Goal: Information Seeking & Learning: Learn about a topic

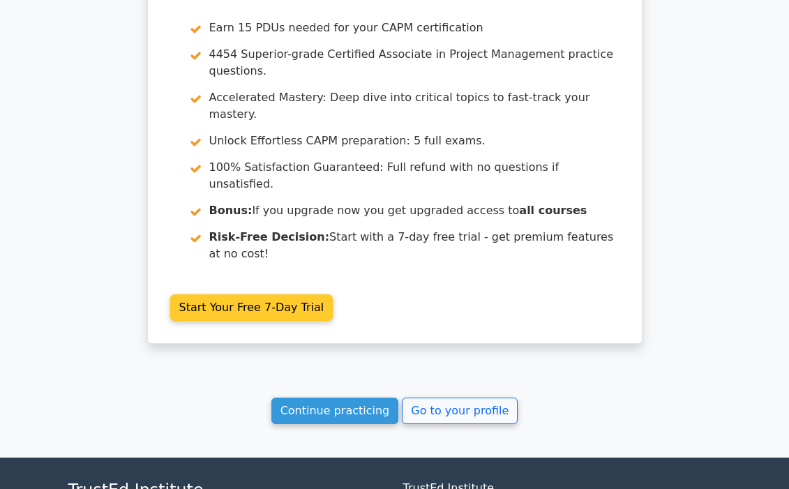
scroll to position [2390, 0]
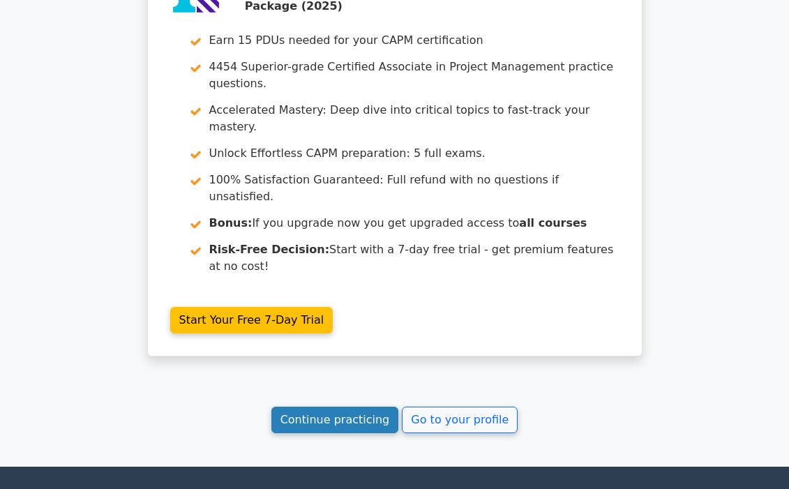
click at [354, 407] on link "Continue practicing" at bounding box center [335, 420] width 128 height 27
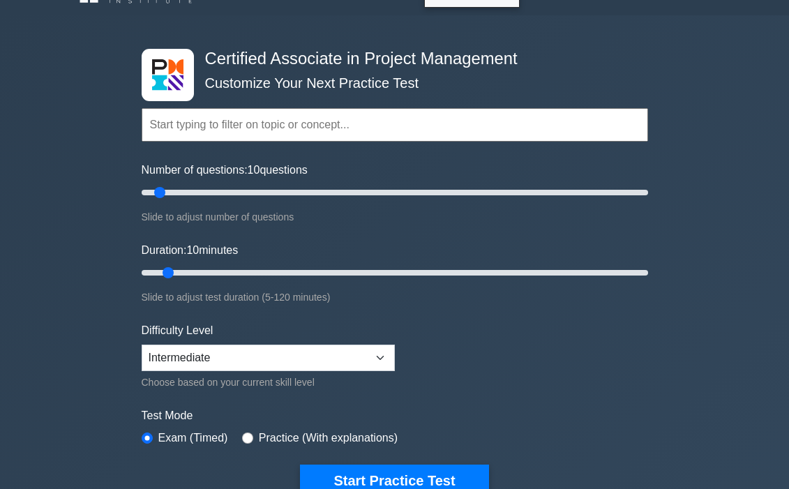
scroll to position [41, 0]
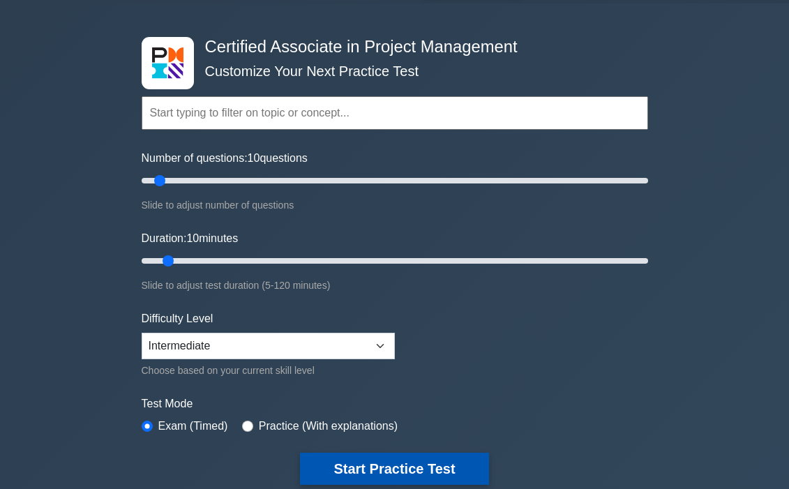
click at [359, 456] on button "Start Practice Test" at bounding box center [394, 469] width 188 height 32
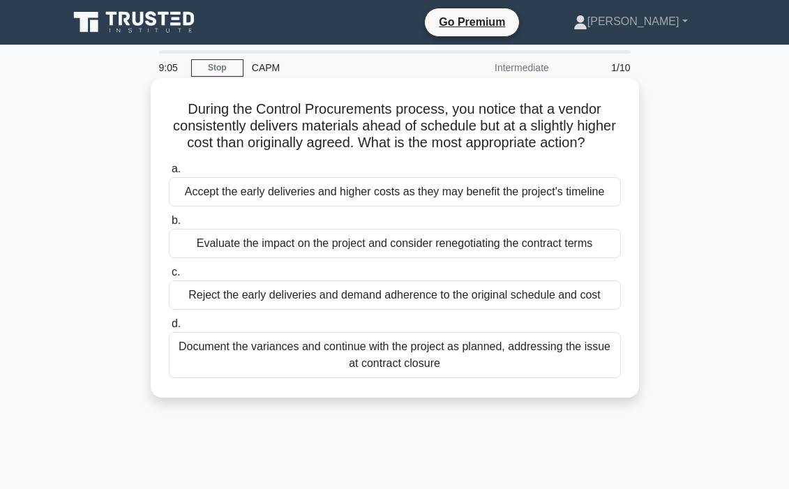
click at [439, 352] on div "Document the variances and continue with the project as planned, addressing the…" at bounding box center [395, 355] width 452 height 46
click at [169, 329] on input "d. Document the variances and continue with the project as planned, addressing …" at bounding box center [169, 324] width 0 height 9
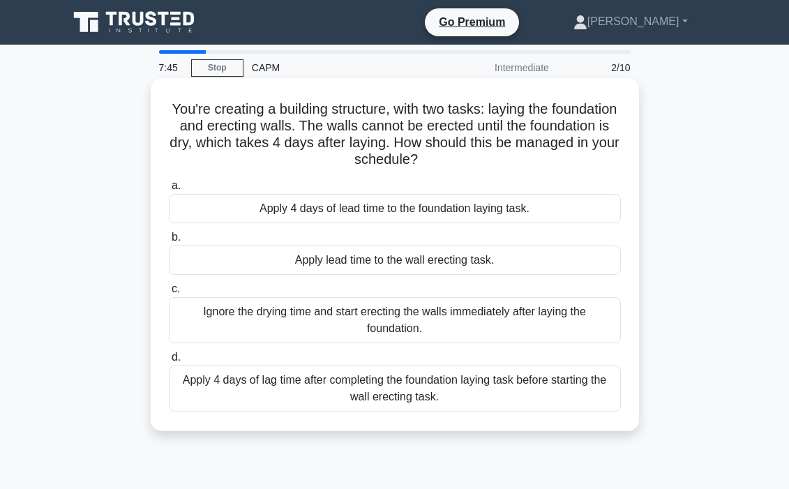
click at [431, 212] on div "Apply 4 days of lead time to the foundation laying task." at bounding box center [395, 208] width 452 height 29
click at [169, 190] on input "a. Apply 4 days of lead time to the foundation laying task." at bounding box center [169, 185] width 0 height 9
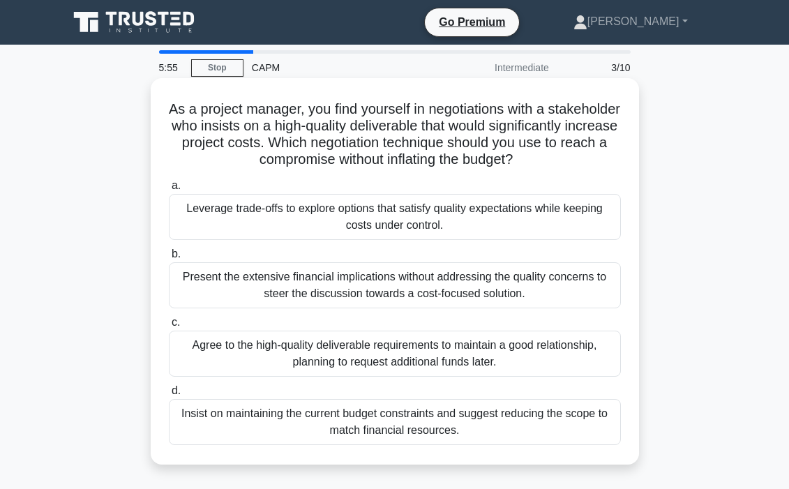
click at [418, 230] on div "Leverage trade-offs to explore options that satisfy quality expectations while …" at bounding box center [395, 217] width 452 height 46
click at [169, 190] on input "a. Leverage trade-offs to explore options that satisfy quality expectations whi…" at bounding box center [169, 185] width 0 height 9
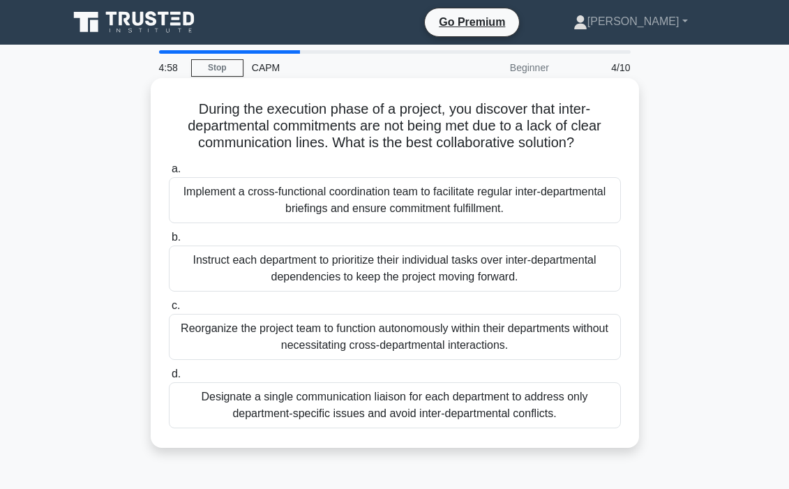
click at [396, 196] on div "Implement a cross-functional coordination team to facilitate regular inter-depa…" at bounding box center [395, 200] width 452 height 46
click at [169, 174] on input "a. Implement a cross-functional coordination team to facilitate regular inter-d…" at bounding box center [169, 169] width 0 height 9
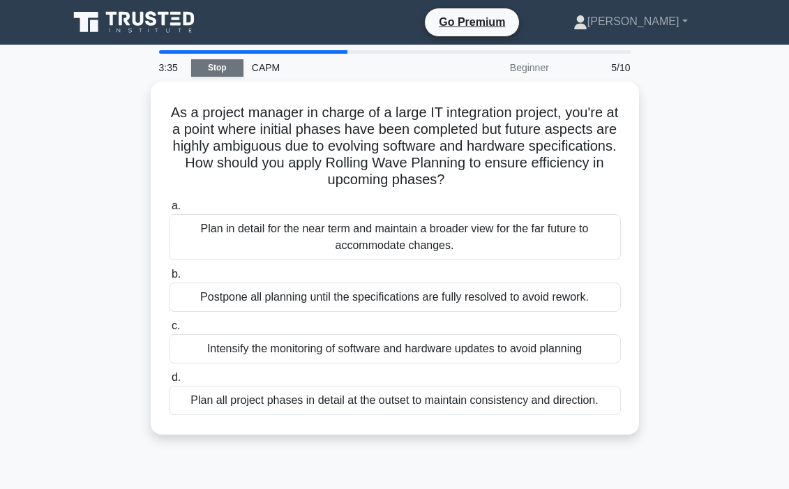
click at [230, 73] on link "Stop" at bounding box center [217, 67] width 52 height 17
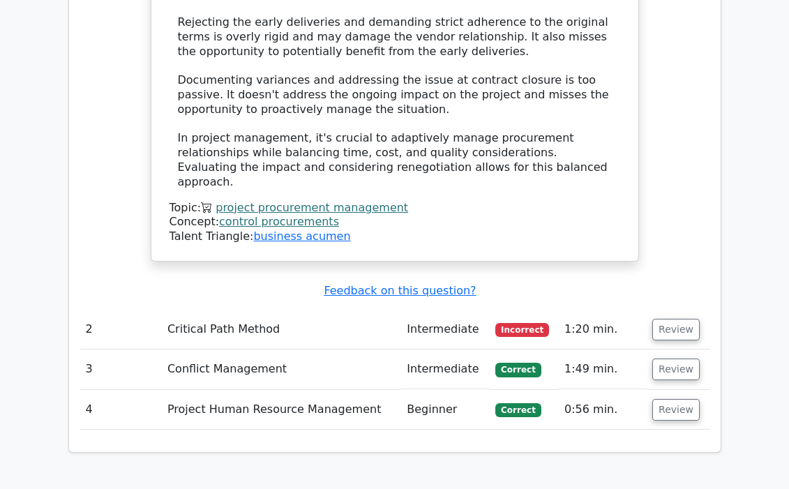
scroll to position [1860, 0]
click at [677, 319] on button "Review" at bounding box center [675, 330] width 47 height 22
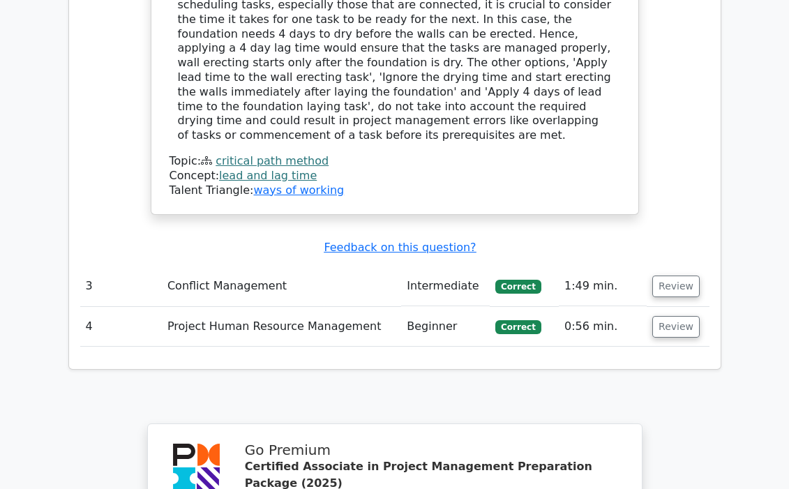
scroll to position [2605, 0]
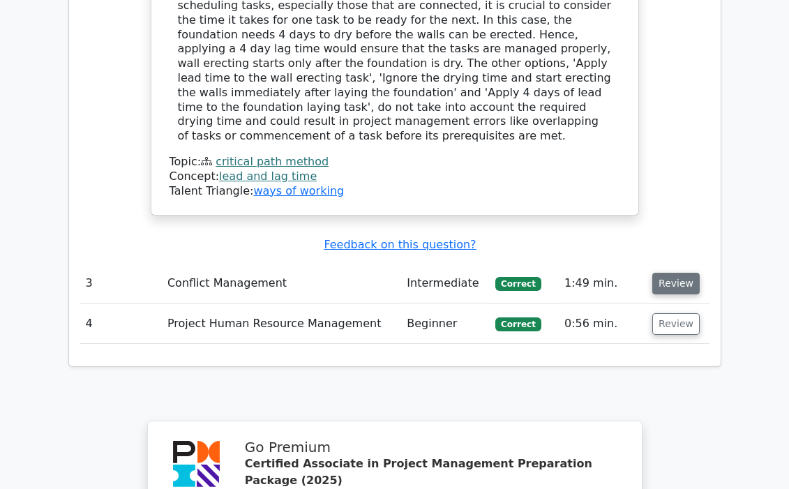
click at [673, 273] on button "Review" at bounding box center [675, 284] width 47 height 22
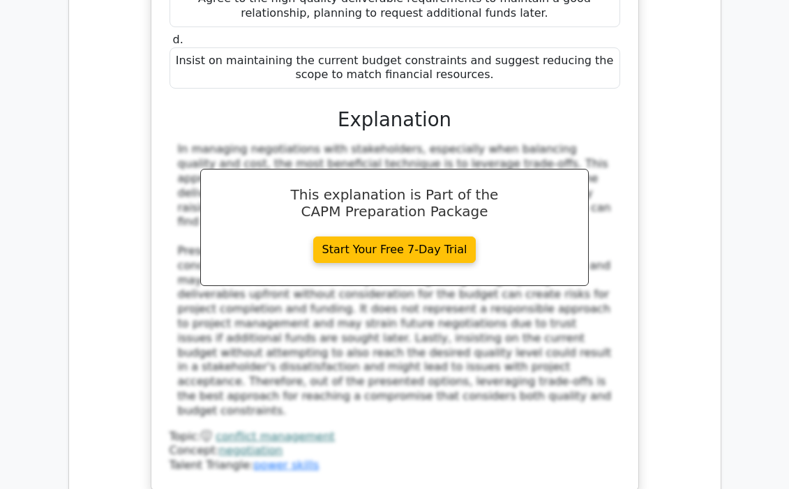
scroll to position [3186, 0]
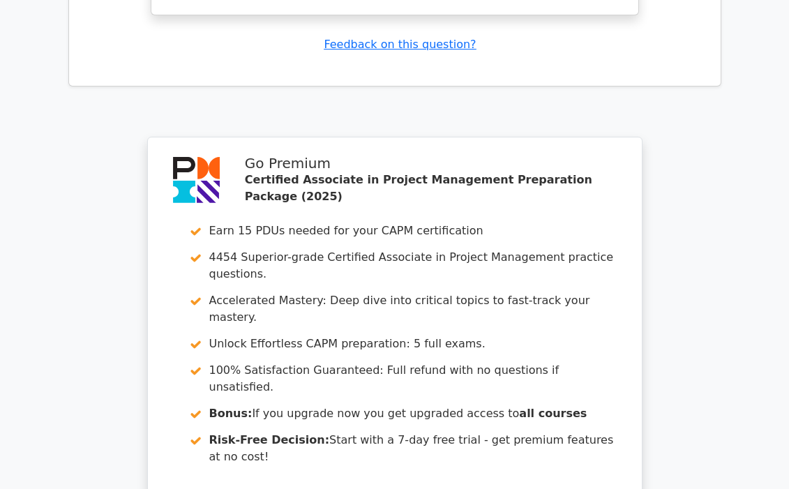
scroll to position [4598, 0]
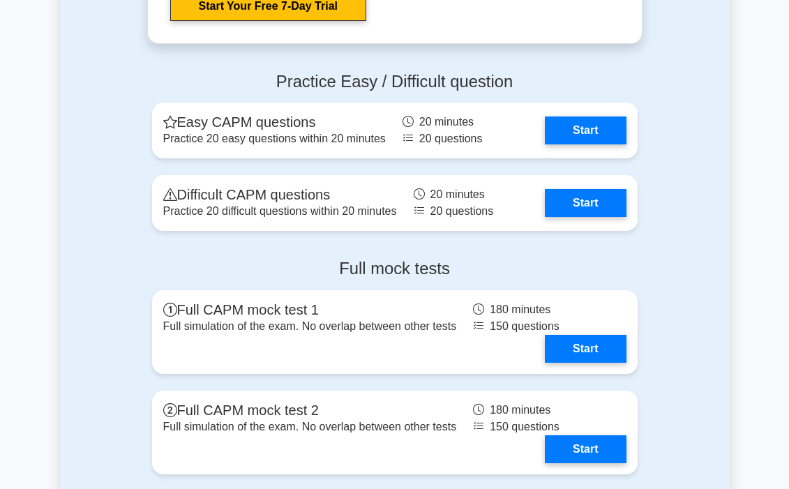
scroll to position [4608, 0]
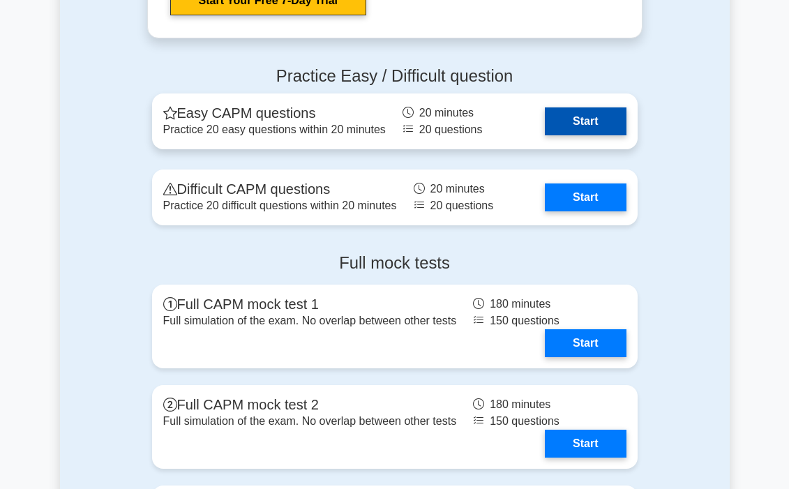
click at [581, 126] on link "Start" at bounding box center [585, 121] width 81 height 28
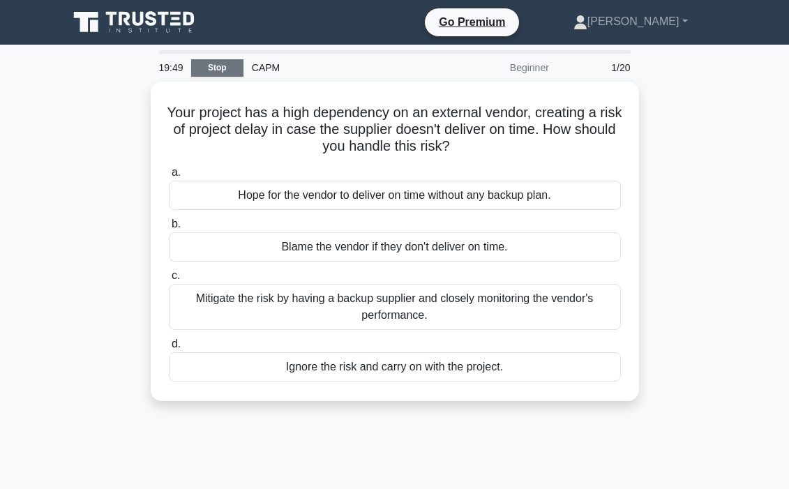
click at [221, 71] on link "Stop" at bounding box center [217, 67] width 52 height 17
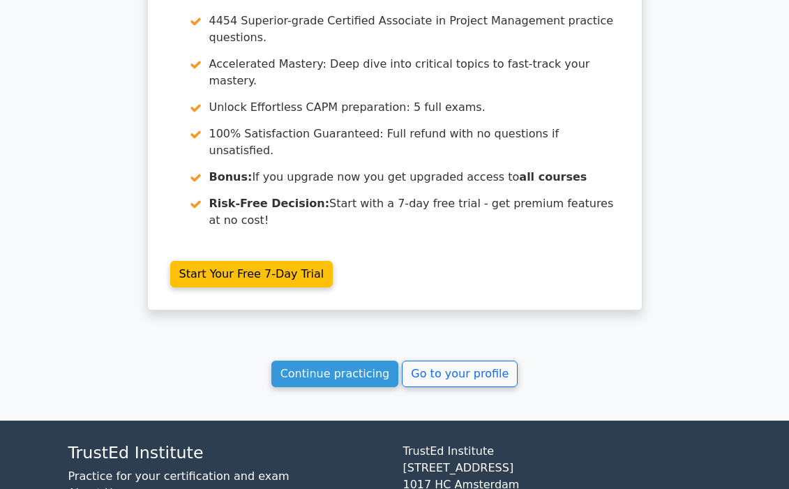
scroll to position [1344, 0]
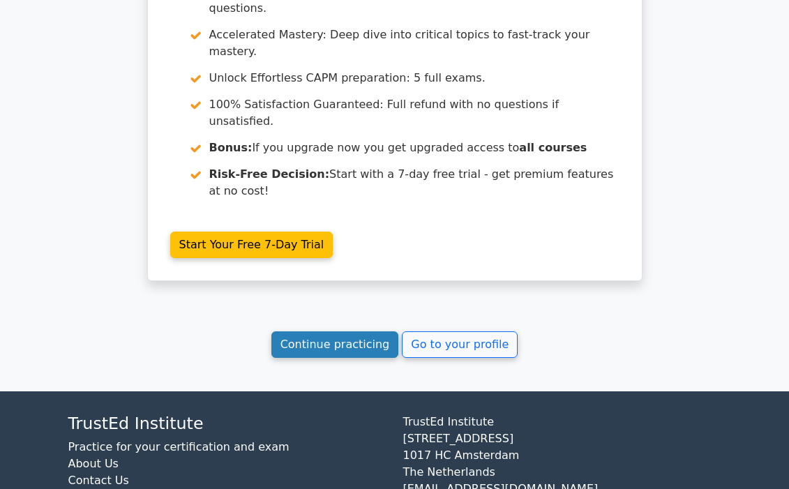
click at [345, 331] on link "Continue practicing" at bounding box center [335, 344] width 128 height 27
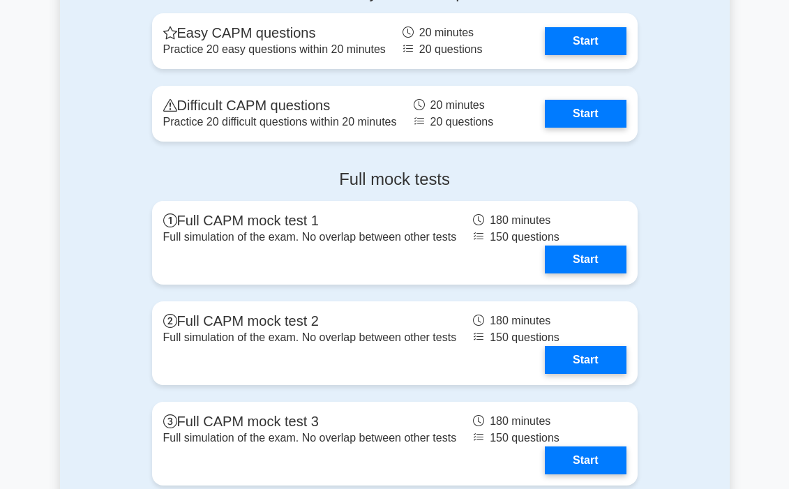
scroll to position [4695, 0]
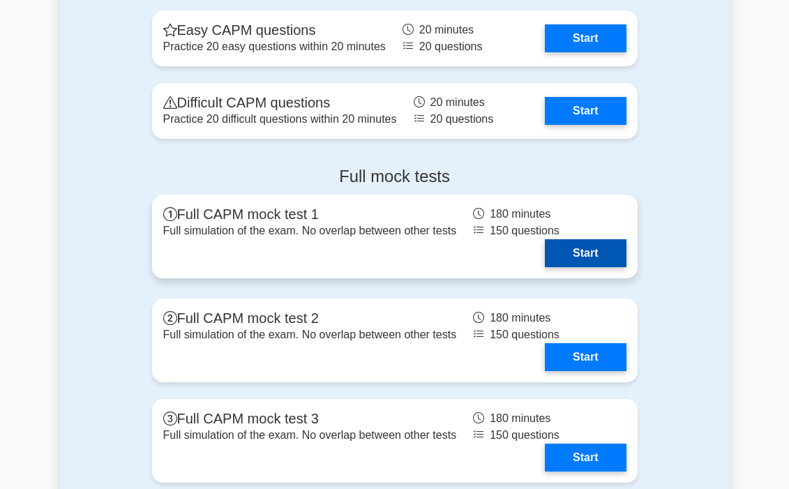
click at [589, 253] on link "Start" at bounding box center [585, 253] width 81 height 28
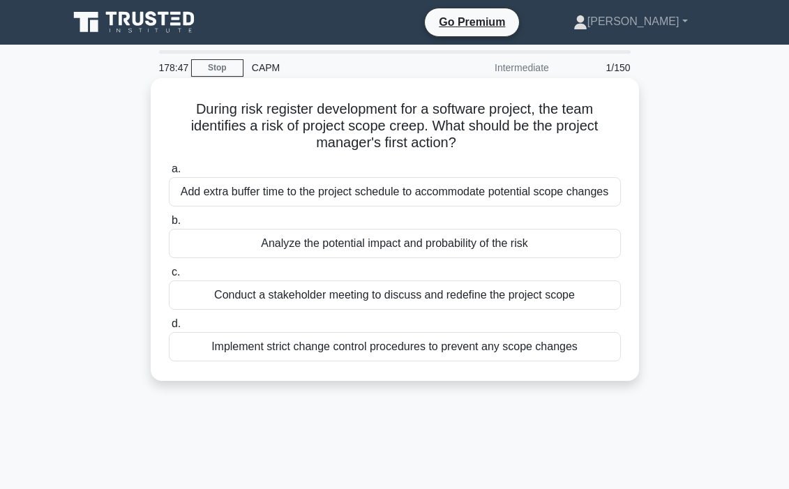
click at [320, 244] on div "Analyze the potential impact and probability of the risk" at bounding box center [395, 243] width 452 height 29
click at [169, 225] on input "b. Analyze the potential impact and probability of the risk" at bounding box center [169, 220] width 0 height 9
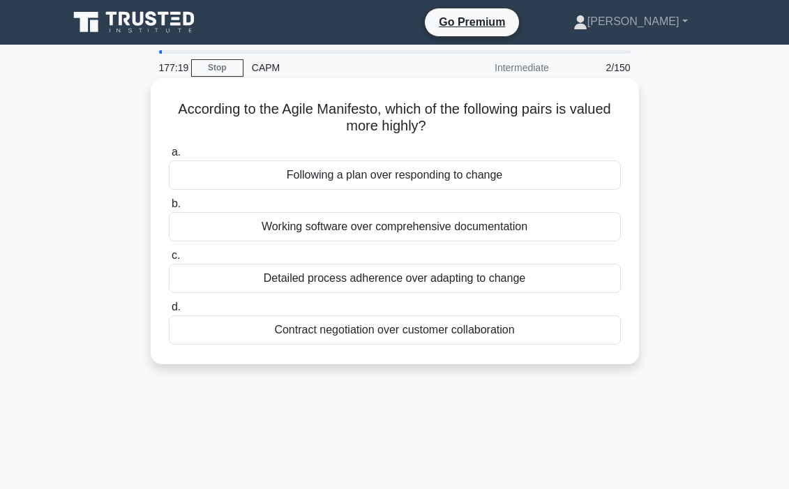
click at [343, 221] on div "Working software over comprehensive documentation" at bounding box center [395, 226] width 452 height 29
click at [169, 209] on input "b. Working software over comprehensive documentation" at bounding box center [169, 204] width 0 height 9
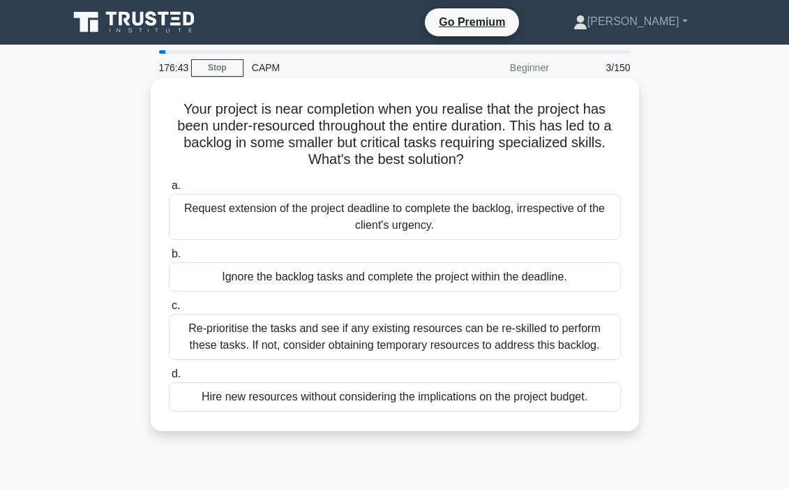
click at [324, 322] on div "Re-prioritise the tasks and see if any existing resources can be re-skilled to …" at bounding box center [395, 337] width 452 height 46
click at [169, 311] on input "c. Re-prioritise the tasks and see if any existing resources can be re-skilled …" at bounding box center [169, 305] width 0 height 9
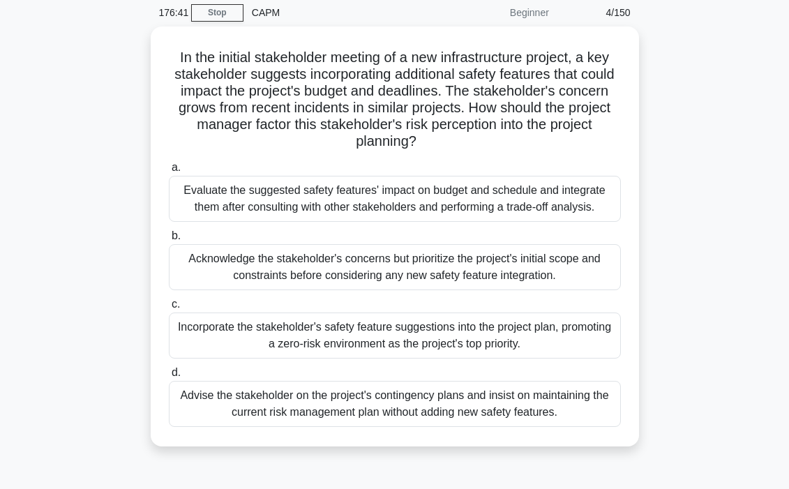
scroll to position [57, 0]
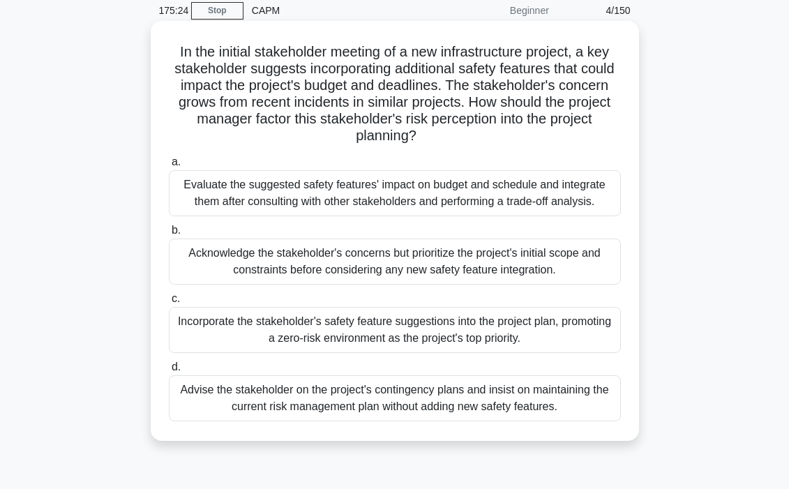
click at [379, 183] on div "Evaluate the suggested safety features' impact on budget and schedule and integ…" at bounding box center [395, 193] width 452 height 46
click at [169, 167] on input "a. Evaluate the suggested safety features' impact on budget and schedule and in…" at bounding box center [169, 162] width 0 height 9
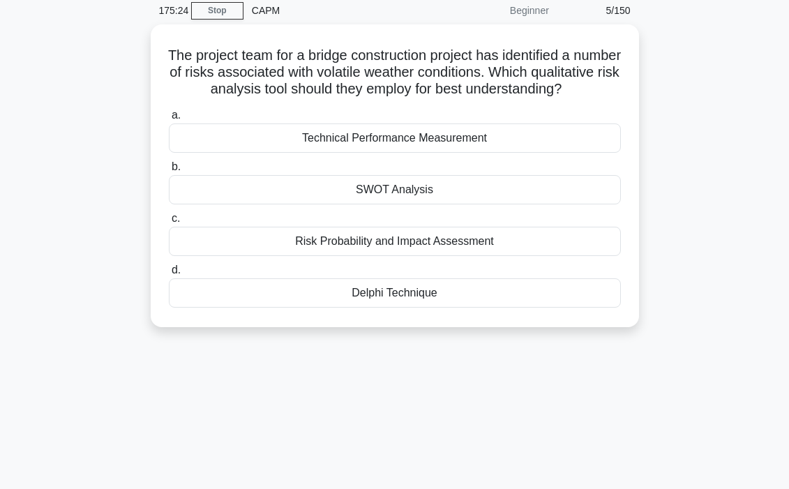
scroll to position [0, 0]
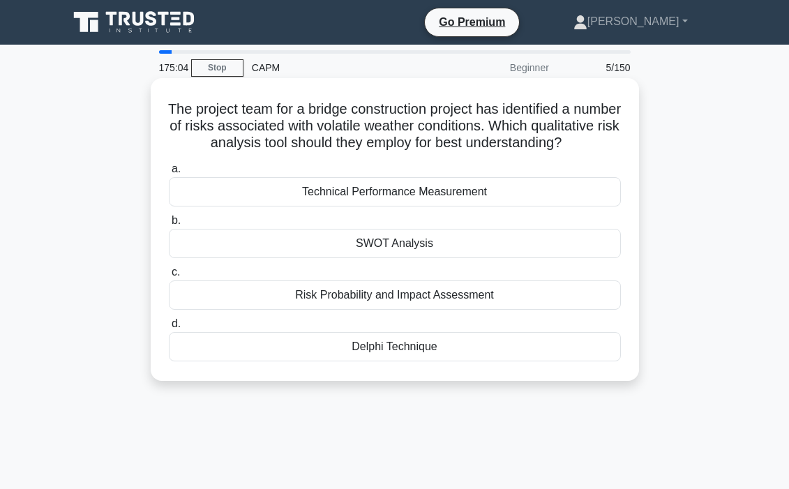
click at [442, 310] on div "Risk Probability and Impact Assessment" at bounding box center [395, 295] width 452 height 29
click at [169, 277] on input "c. Risk Probability and Impact Assessment" at bounding box center [169, 272] width 0 height 9
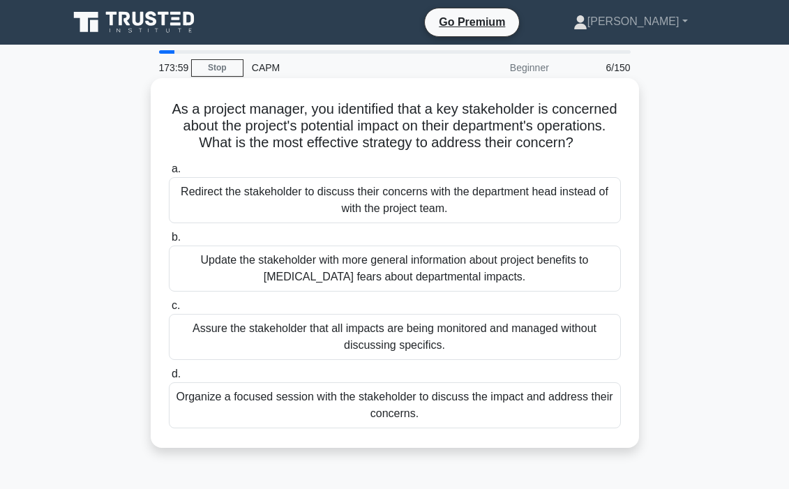
click at [429, 405] on div "Organize a focused session with the stakeholder to discuss the impact and addre…" at bounding box center [395, 405] width 452 height 46
click at [169, 379] on input "d. Organize a focused session with the stakeholder to discuss the impact and ad…" at bounding box center [169, 374] width 0 height 9
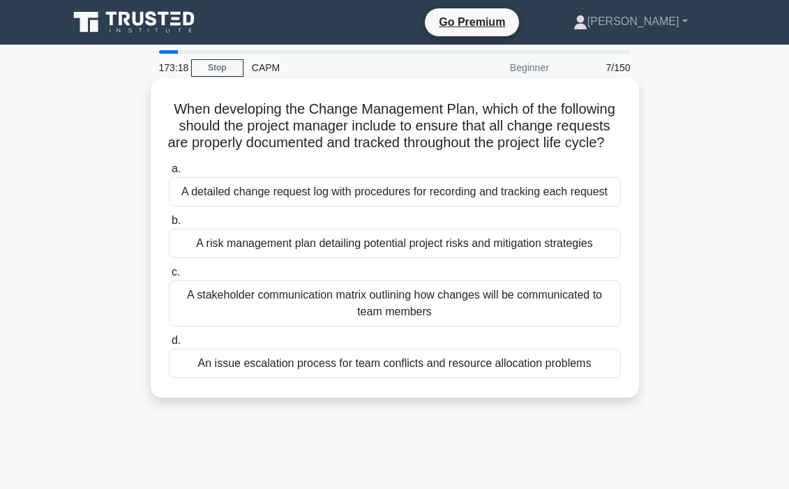
click at [412, 207] on div "A detailed change request log with procedures for recording and tracking each r…" at bounding box center [395, 191] width 452 height 29
click at [169, 174] on input "a. A detailed change request log with procedures for recording and tracking eac…" at bounding box center [169, 169] width 0 height 9
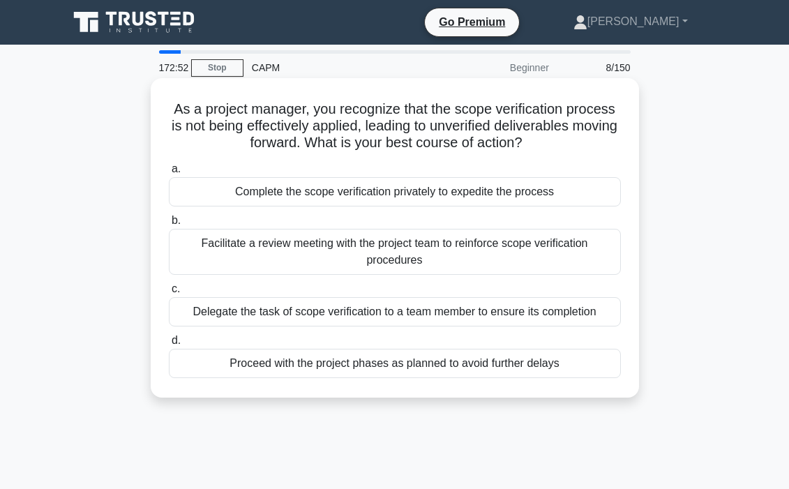
click at [408, 250] on div "Facilitate a review meeting with the project team to reinforce scope verificati…" at bounding box center [395, 252] width 452 height 46
click at [169, 225] on input "b. Facilitate a review meeting with the project team to reinforce scope verific…" at bounding box center [169, 220] width 0 height 9
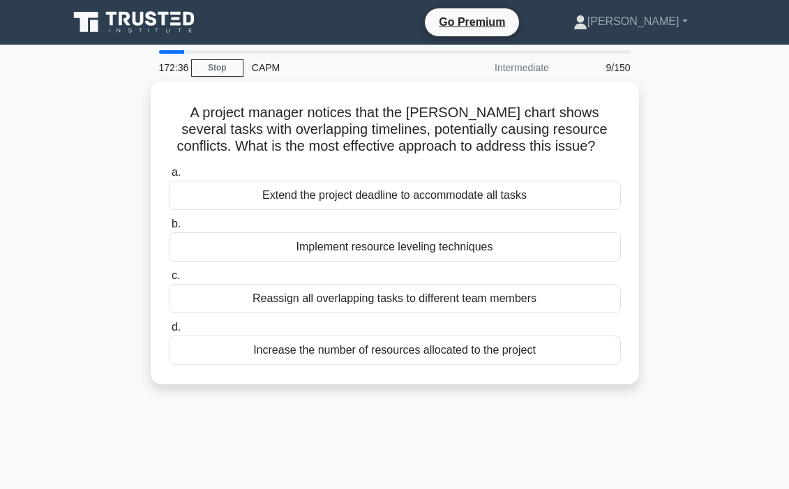
click at [408, 250] on div "Implement resource leveling techniques" at bounding box center [395, 246] width 452 height 29
click at [169, 229] on input "b. Implement resource leveling techniques" at bounding box center [169, 224] width 0 height 9
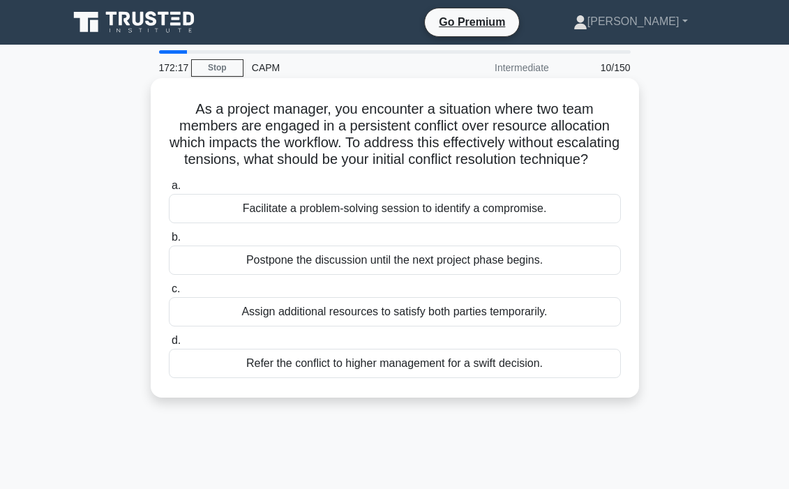
click at [408, 207] on div "Facilitate a problem-solving session to identify a compromise." at bounding box center [395, 208] width 452 height 29
click at [169, 190] on input "a. Facilitate a problem-solving session to identify a compromise." at bounding box center [169, 185] width 0 height 9
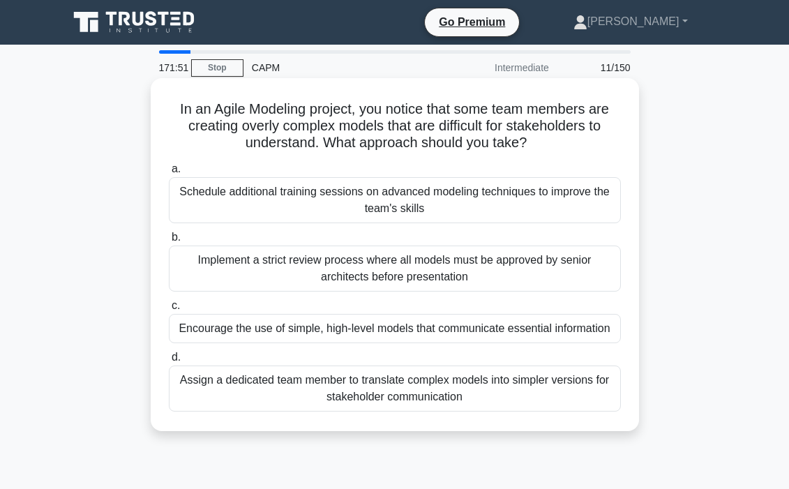
click at [397, 385] on div "Assign a dedicated team member to translate complex models into simpler version…" at bounding box center [395, 389] width 452 height 46
click at [169, 362] on input "d. Assign a dedicated team member to translate complex models into simpler vers…" at bounding box center [169, 357] width 0 height 9
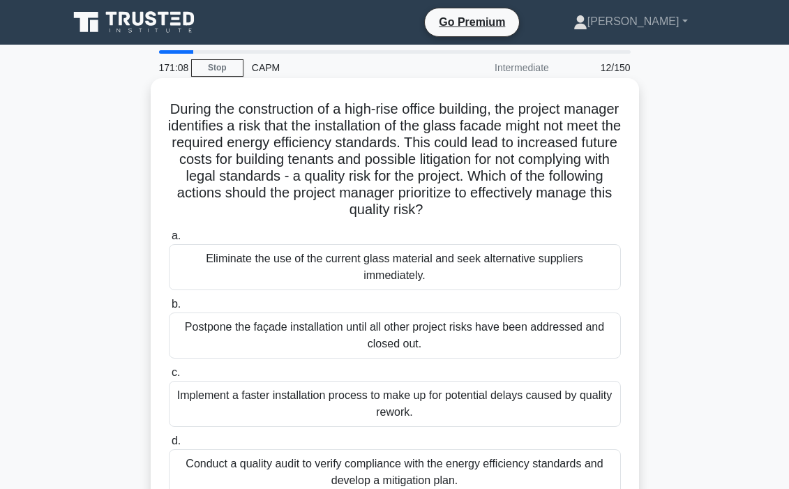
scroll to position [56, 0]
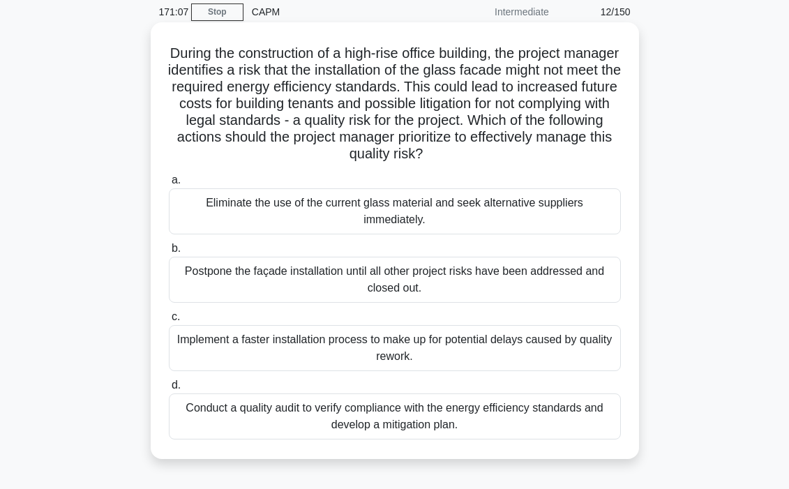
click at [445, 419] on div "Conduct a quality audit to verify compliance with the energy efficiency standar…" at bounding box center [395, 417] width 452 height 46
click at [169, 390] on input "d. Conduct a quality audit to verify compliance with the energy efficiency stan…" at bounding box center [169, 385] width 0 height 9
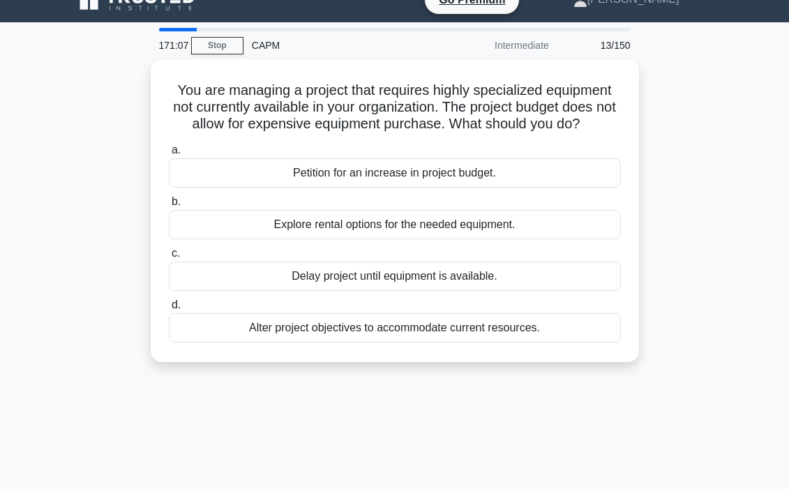
scroll to position [0, 0]
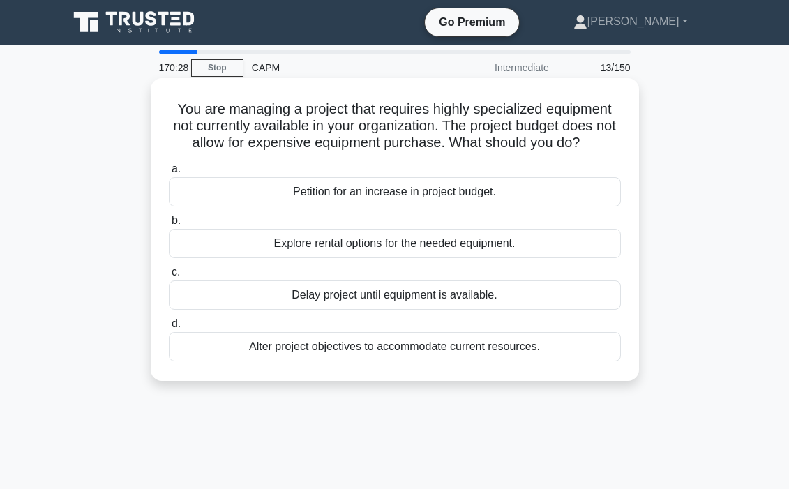
click at [398, 345] on div "Alter project objectives to accommodate current resources." at bounding box center [395, 346] width 452 height 29
click at [169, 329] on input "d. Alter project objectives to accommodate current resources." at bounding box center [169, 324] width 0 height 9
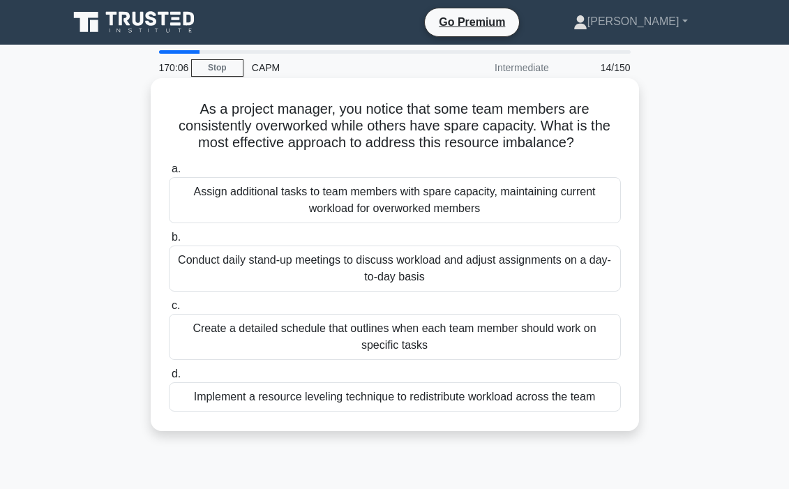
click at [458, 399] on div "Implement a resource leveling technique to redistribute workload across the team" at bounding box center [395, 396] width 452 height 29
click at [169, 379] on input "d. Implement a resource leveling technique to redistribute workload across the …" at bounding box center [169, 374] width 0 height 9
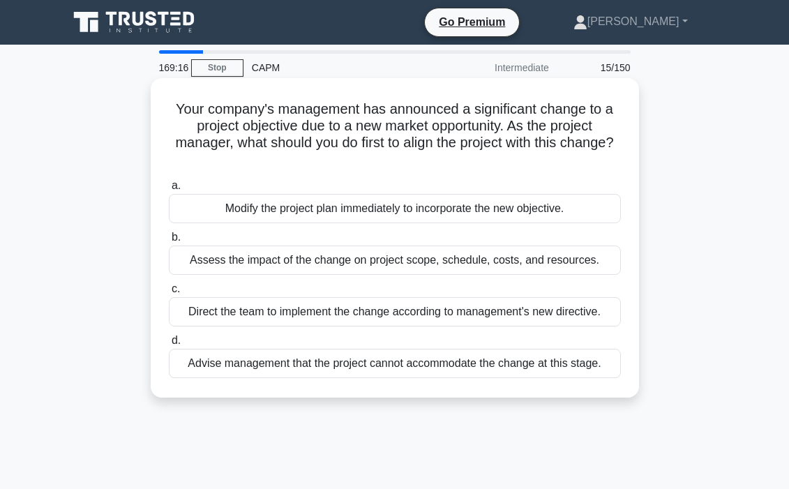
click at [389, 257] on div "Assess the impact of the change on project scope, schedule, costs, and resource…" at bounding box center [395, 260] width 452 height 29
click at [169, 242] on input "b. Assess the impact of the change on project scope, schedule, costs, and resou…" at bounding box center [169, 237] width 0 height 9
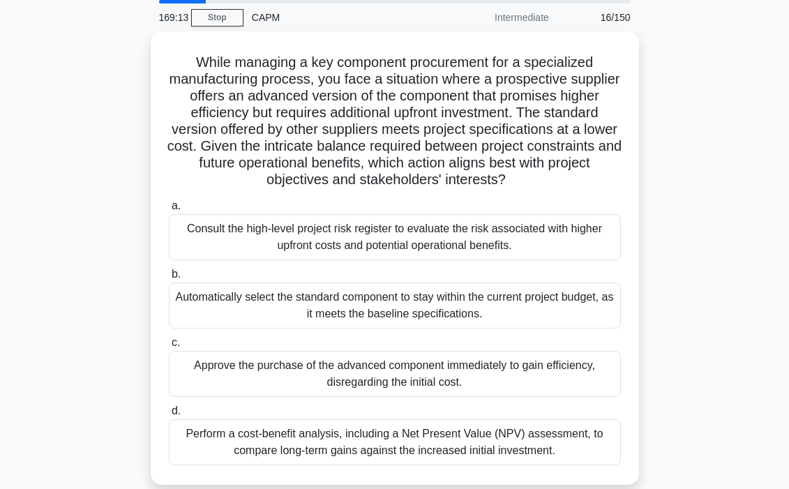
scroll to position [54, 0]
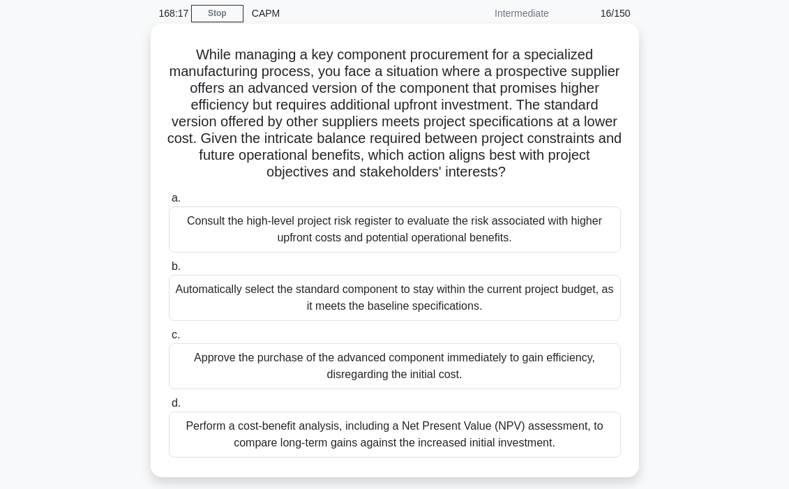
click at [388, 441] on div "Perform a cost-benefit analysis, including a Net Present Value (NPV) assessment…" at bounding box center [395, 435] width 452 height 46
click at [169, 408] on input "d. Perform a cost-benefit analysis, including a Net Present Value (NPV) assessm…" at bounding box center [169, 403] width 0 height 9
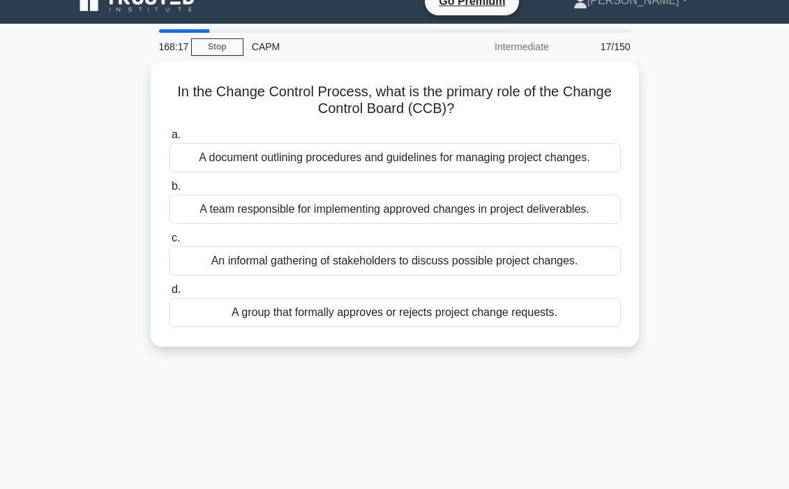
scroll to position [0, 0]
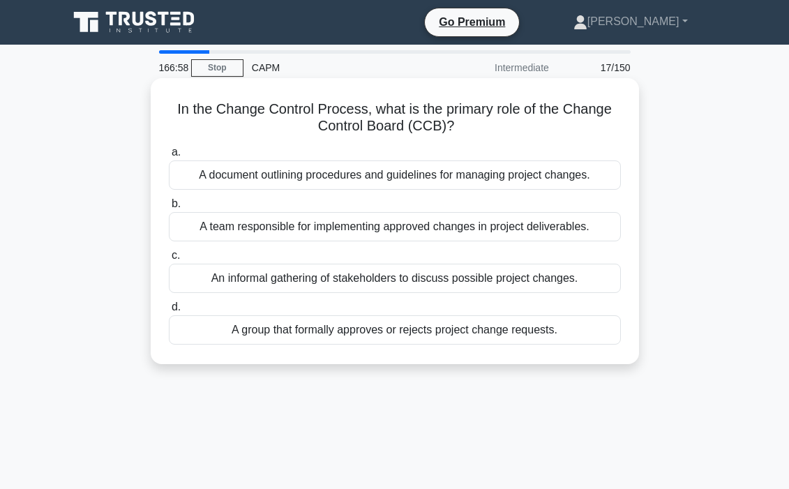
click at [385, 334] on div "A group that formally approves or rejects project change requests." at bounding box center [395, 329] width 452 height 29
click at [169, 312] on input "d. A group that formally approves or rejects project change requests." at bounding box center [169, 307] width 0 height 9
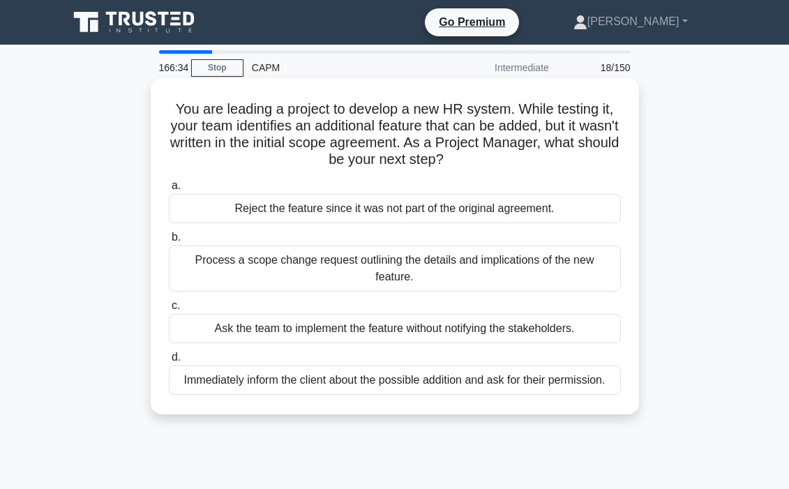
click at [373, 262] on div "Process a scope change request outlining the details and implications of the ne…" at bounding box center [395, 269] width 452 height 46
click at [169, 242] on input "b. Process a scope change request outlining the details and implications of the…" at bounding box center [169, 237] width 0 height 9
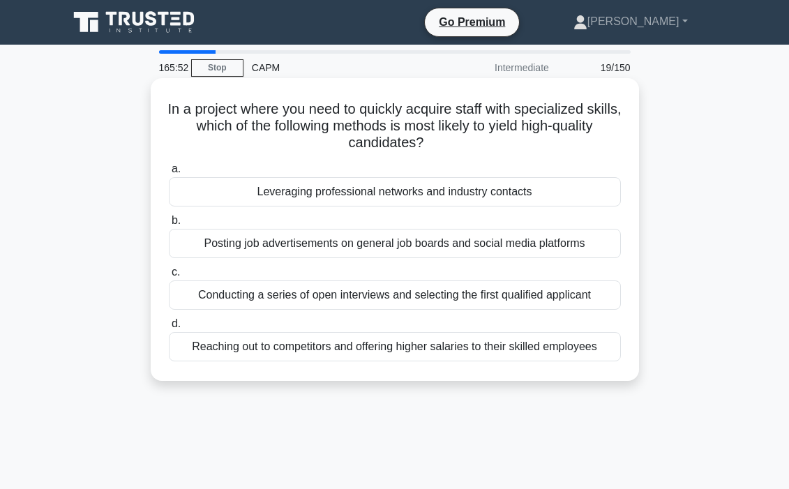
click at [381, 198] on div "Leveraging professional networks and industry contacts" at bounding box center [395, 191] width 452 height 29
click at [169, 174] on input "a. Leveraging professional networks and industry contacts" at bounding box center [169, 169] width 0 height 9
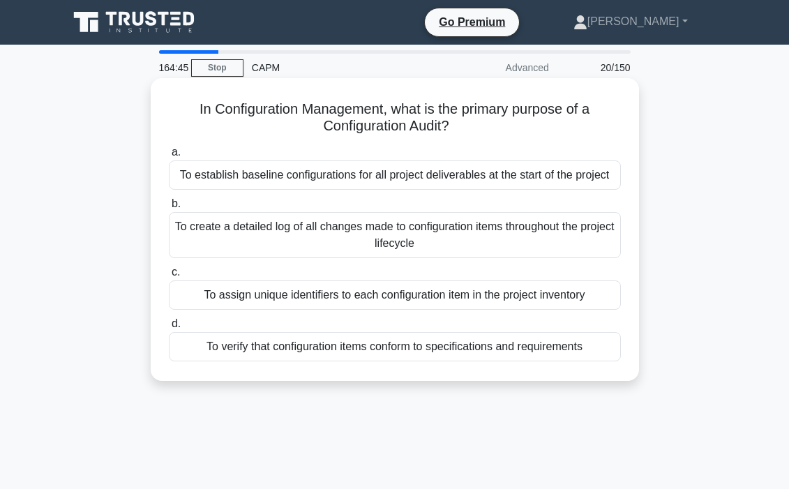
click at [390, 343] on div "To verify that configuration items conform to specifications and requirements" at bounding box center [395, 346] width 452 height 29
click at [169, 329] on input "d. To verify that configuration items conform to specifications and requirements" at bounding box center [169, 324] width 0 height 9
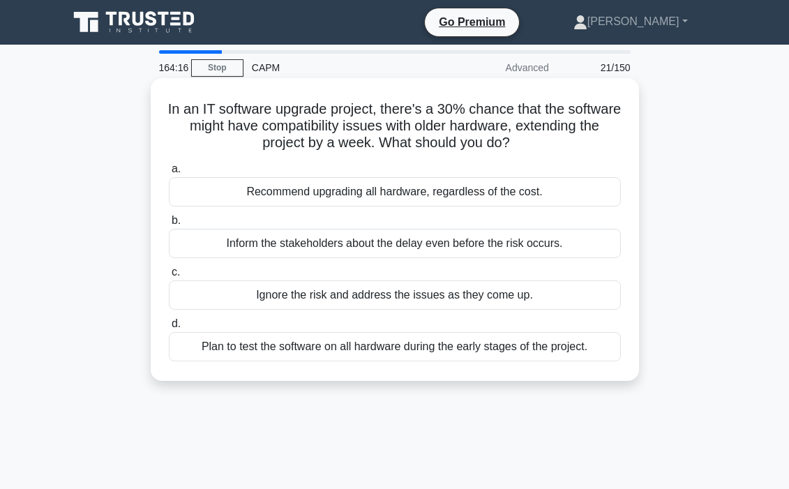
click at [372, 348] on div "Plan to test the software on all hardware during the early stages of the projec…" at bounding box center [395, 346] width 452 height 29
click at [169, 329] on input "d. Plan to test the software on all hardware during the early stages of the pro…" at bounding box center [169, 324] width 0 height 9
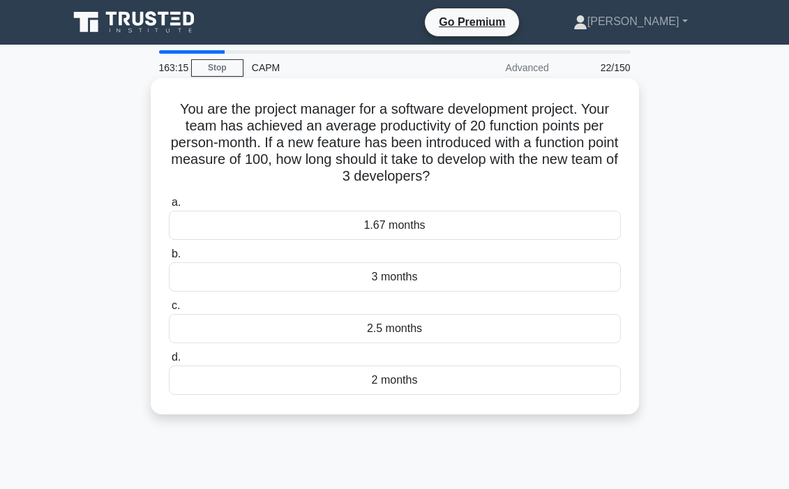
click at [381, 329] on div "2.5 months" at bounding box center [395, 328] width 452 height 29
click at [169, 311] on input "c. 2.5 months" at bounding box center [169, 305] width 0 height 9
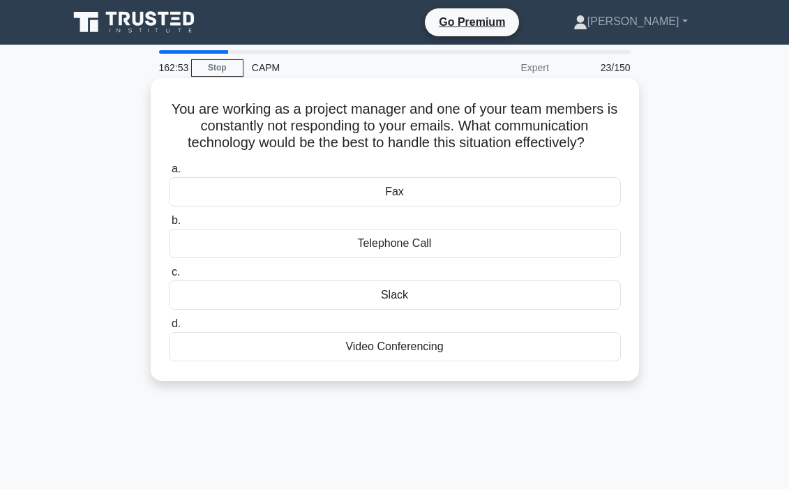
click at [396, 354] on div "Video Conferencing" at bounding box center [395, 346] width 452 height 29
click at [169, 329] on input "d. Video Conferencing" at bounding box center [169, 324] width 0 height 9
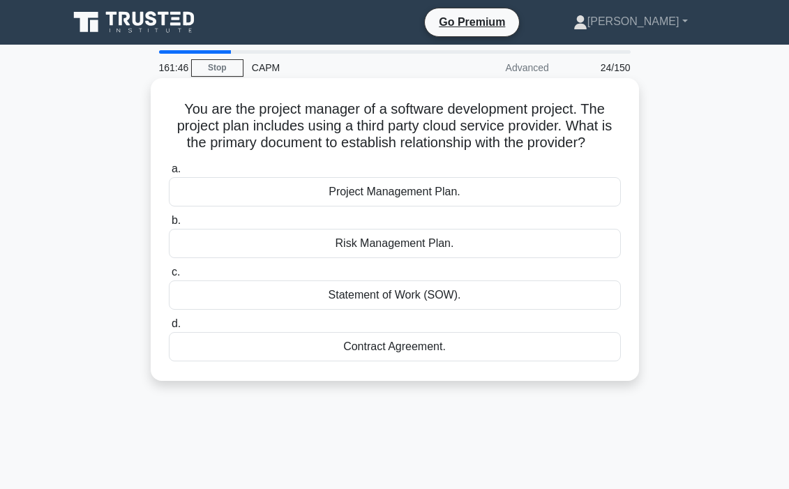
click at [384, 303] on div "Statement of Work (SOW)." at bounding box center [395, 295] width 452 height 29
click at [169, 277] on input "c. Statement of Work (SOW)." at bounding box center [169, 272] width 0 height 9
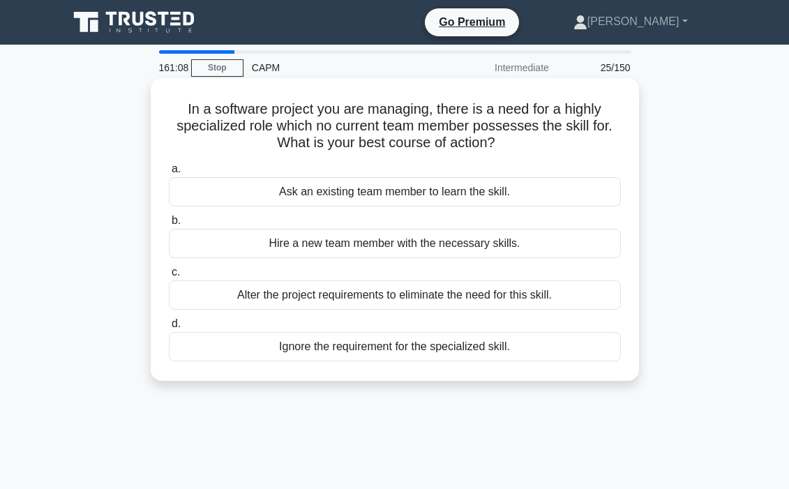
click at [444, 241] on div "Hire a new team member with the necessary skills." at bounding box center [395, 243] width 452 height 29
click at [169, 225] on input "b. Hire a new team member with the necessary skills." at bounding box center [169, 220] width 0 height 9
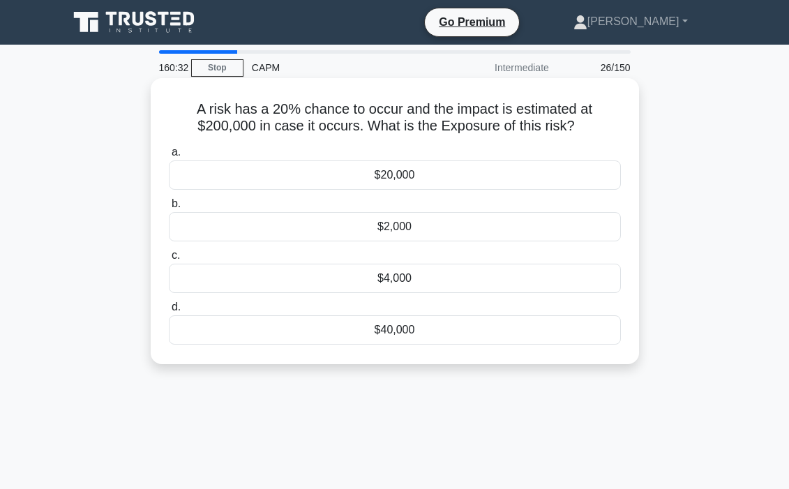
click at [380, 329] on div "$40,000" at bounding box center [395, 329] width 452 height 29
click at [169, 312] on input "d. $40,000" at bounding box center [169, 307] width 0 height 9
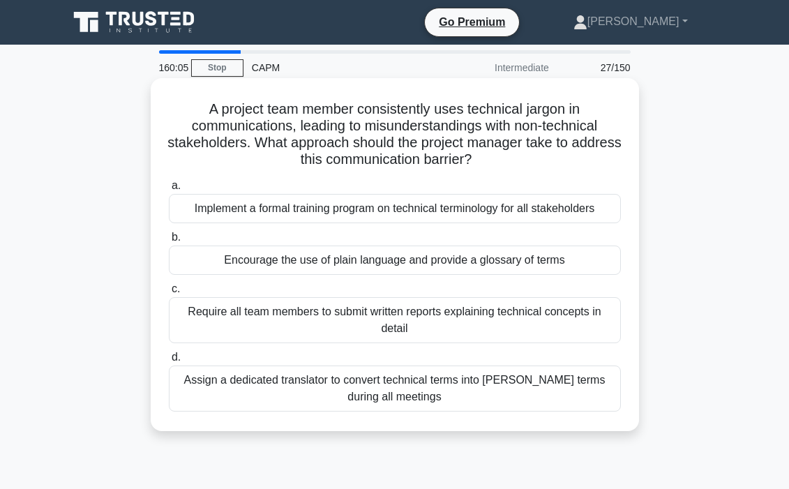
click at [378, 211] on div "Implement a formal training program on technical terminology for all stakeholde…" at bounding box center [395, 208] width 452 height 29
click at [169, 190] on input "a. Implement a formal training program on technical terminology for all stakeho…" at bounding box center [169, 185] width 0 height 9
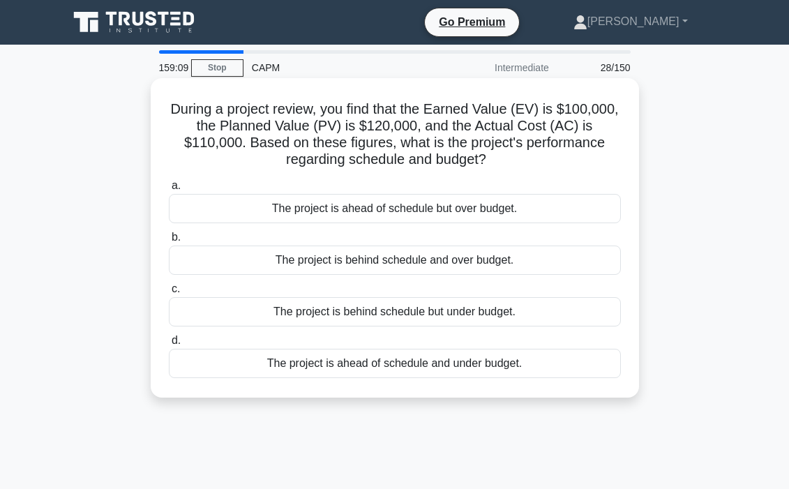
click at [393, 359] on div "The project is ahead of schedule and under budget." at bounding box center [395, 363] width 452 height 29
click at [169, 345] on input "d. The project is ahead of schedule and under budget." at bounding box center [169, 340] width 0 height 9
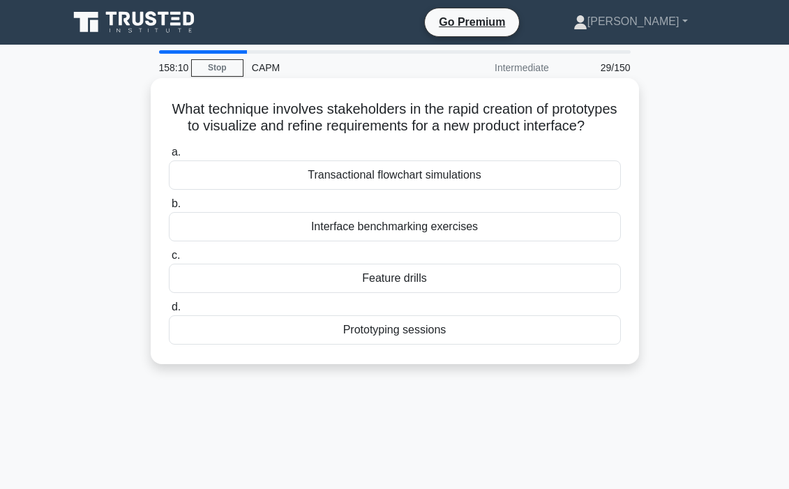
click at [425, 334] on div "Prototyping sessions" at bounding box center [395, 329] width 452 height 29
click at [169, 312] on input "d. Prototyping sessions" at bounding box center [169, 307] width 0 height 9
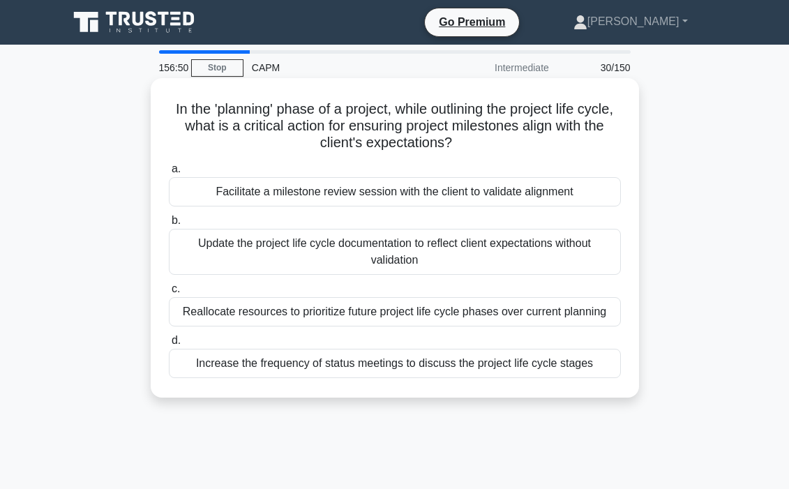
click at [389, 197] on div "Facilitate a milestone review session with the client to validate alignment" at bounding box center [395, 191] width 452 height 29
click at [169, 174] on input "a. Facilitate a milestone review session with the client to validate alignment" at bounding box center [169, 169] width 0 height 9
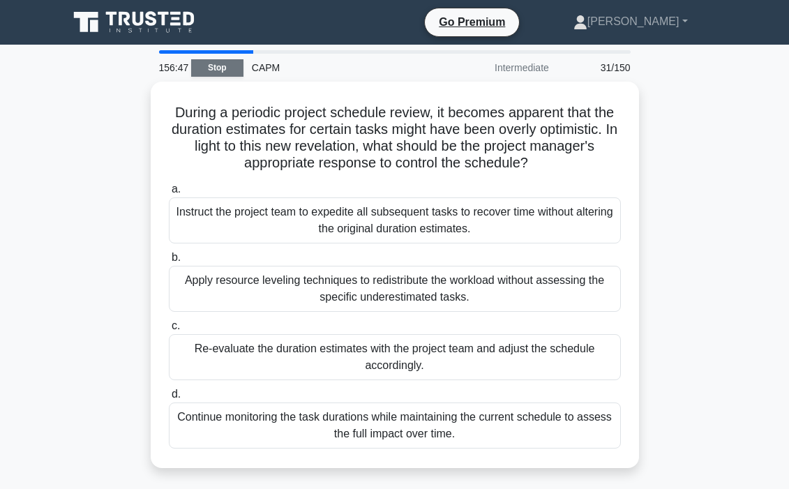
click at [223, 66] on link "Stop" at bounding box center [217, 67] width 52 height 17
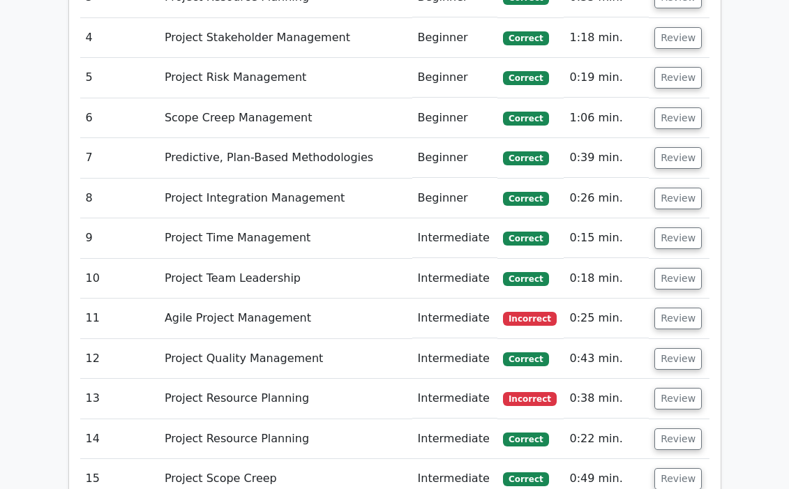
scroll to position [2649, 0]
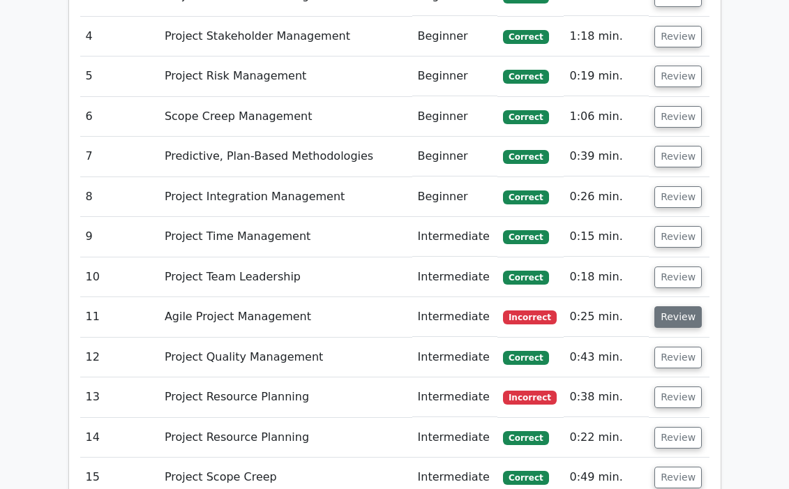
click at [680, 306] on button "Review" at bounding box center [678, 317] width 47 height 22
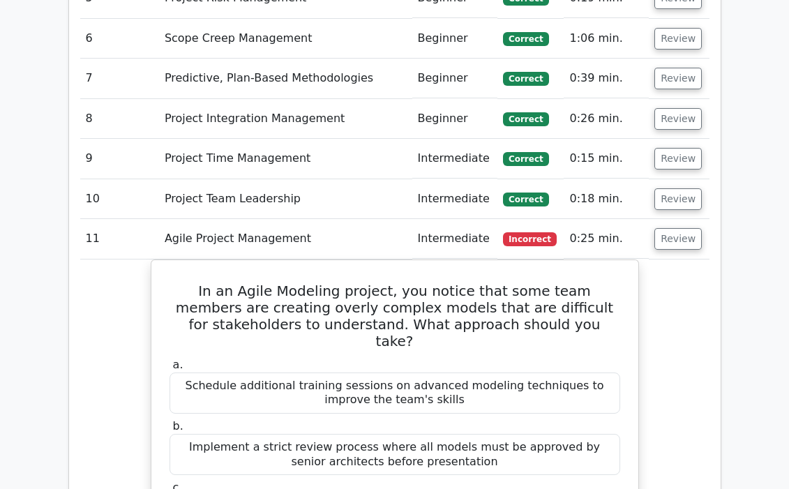
scroll to position [2706, 0]
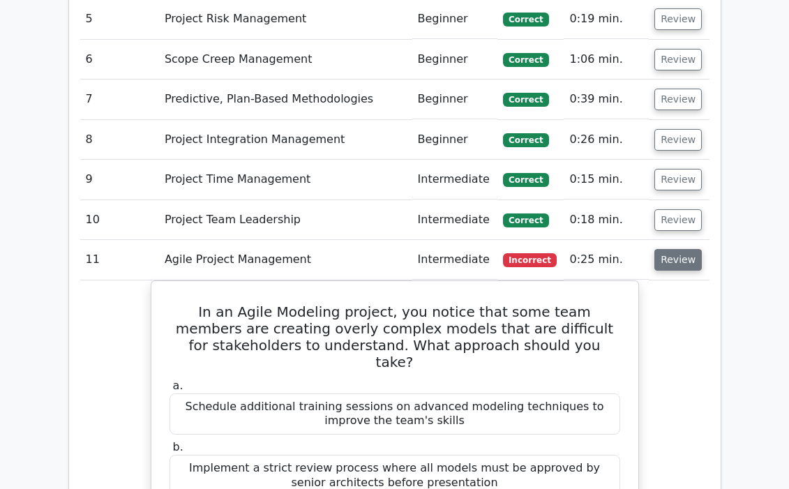
click at [685, 249] on button "Review" at bounding box center [678, 260] width 47 height 22
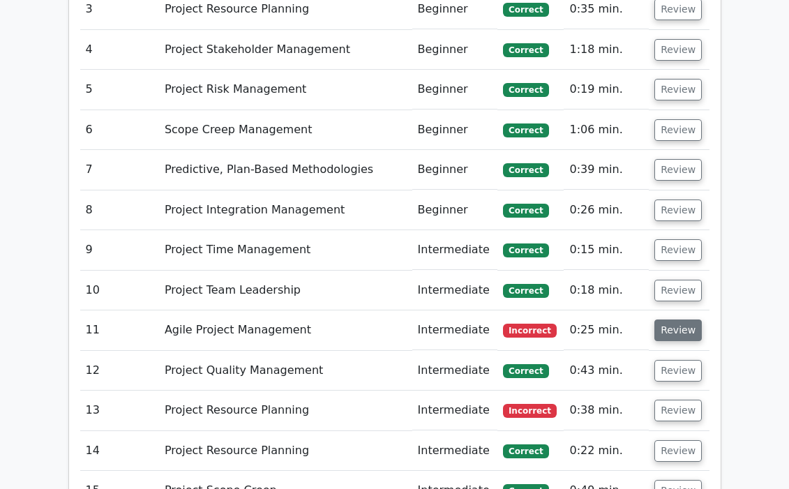
scroll to position [2634, 0]
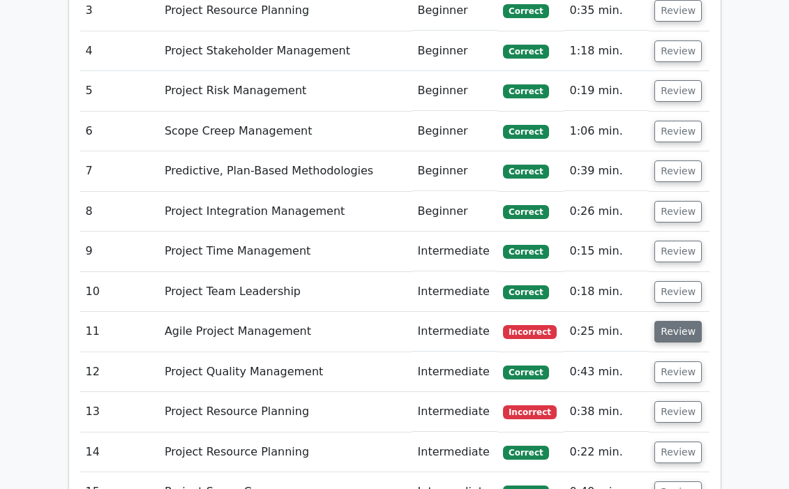
click at [680, 321] on button "Review" at bounding box center [678, 332] width 47 height 22
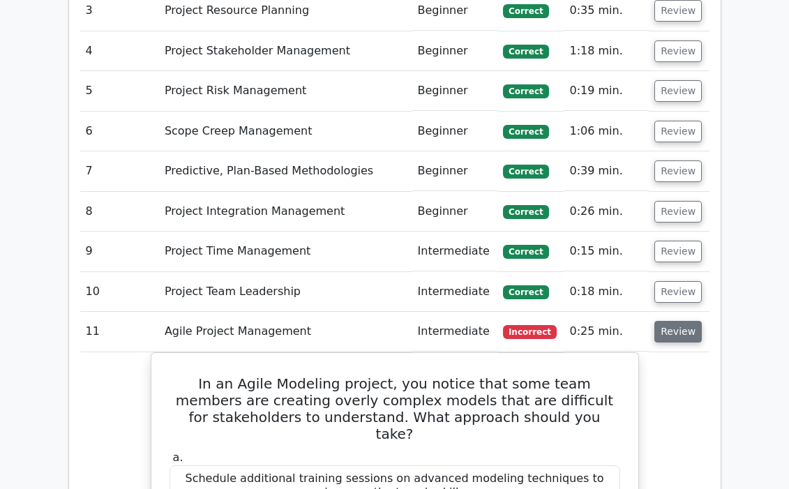
click at [680, 321] on button "Review" at bounding box center [678, 332] width 47 height 22
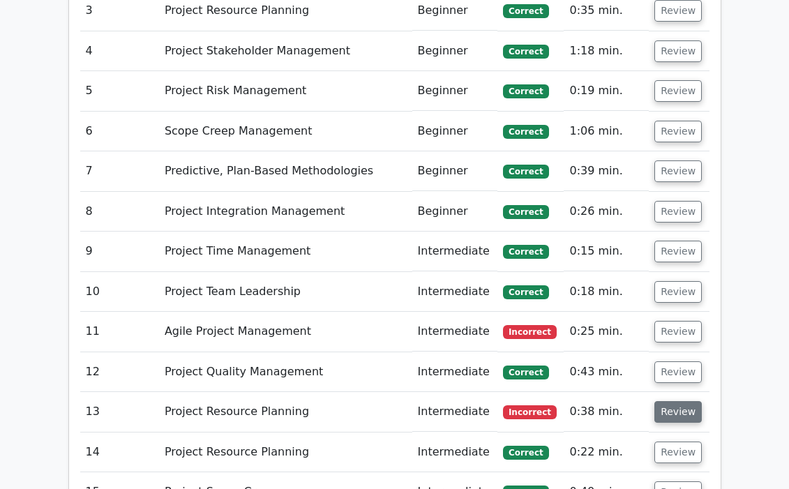
click at [667, 401] on button "Review" at bounding box center [678, 412] width 47 height 22
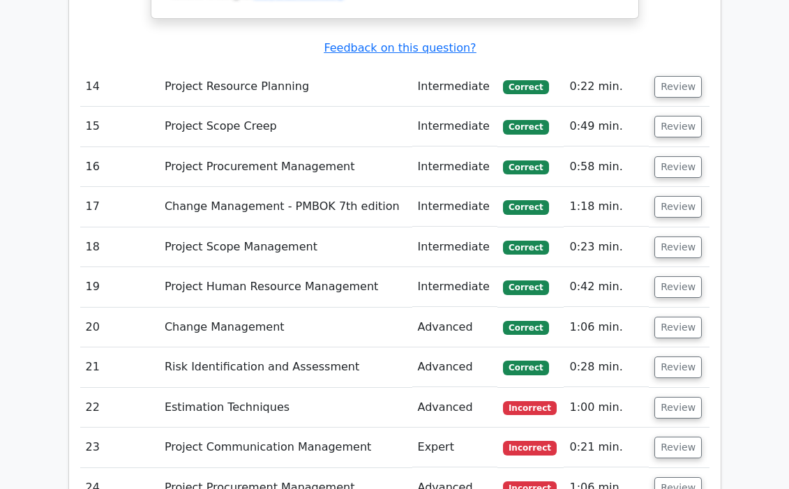
scroll to position [3675, 0]
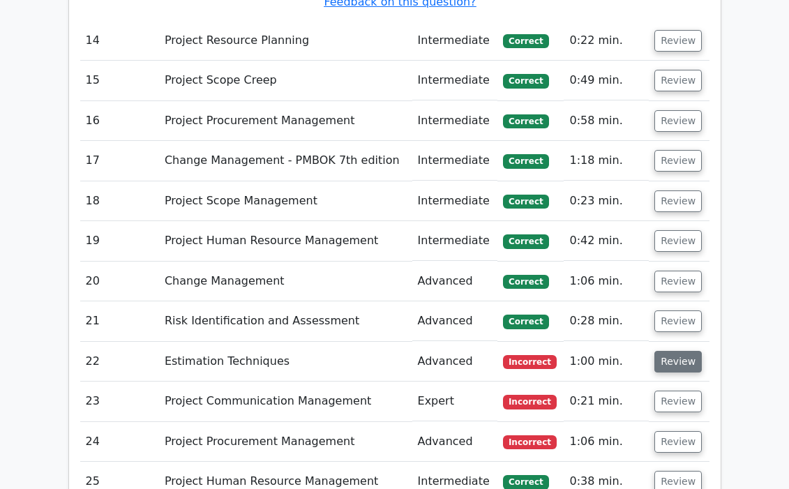
click at [668, 351] on button "Review" at bounding box center [678, 362] width 47 height 22
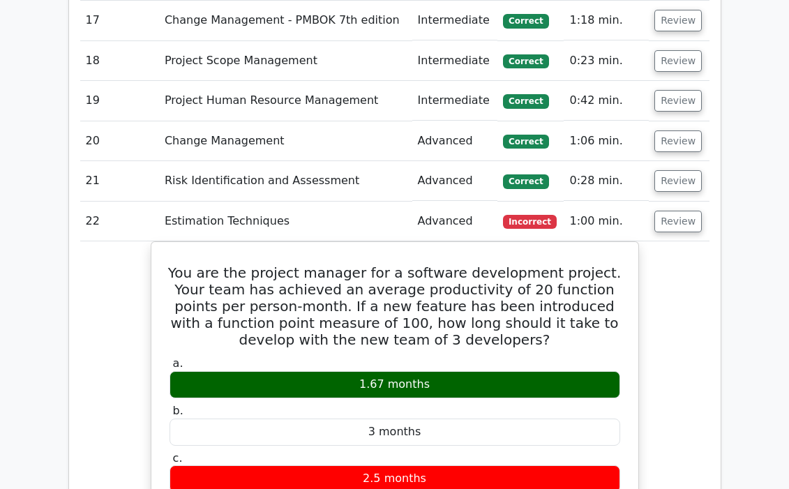
scroll to position [3817, 0]
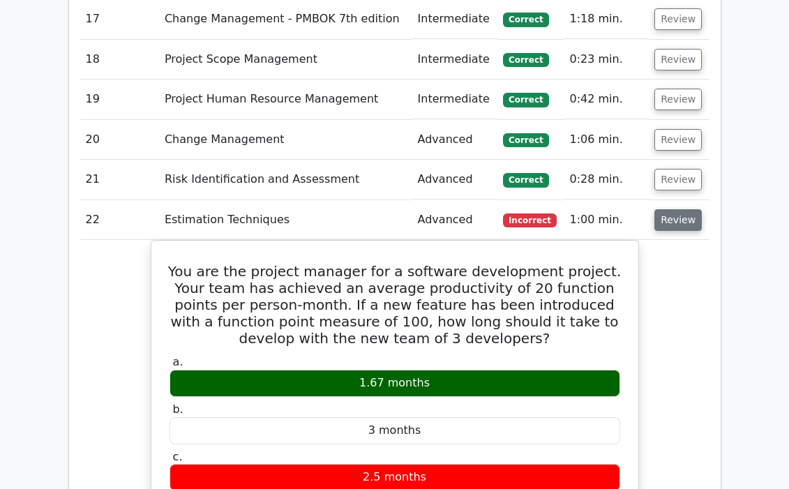
click at [663, 209] on button "Review" at bounding box center [678, 220] width 47 height 22
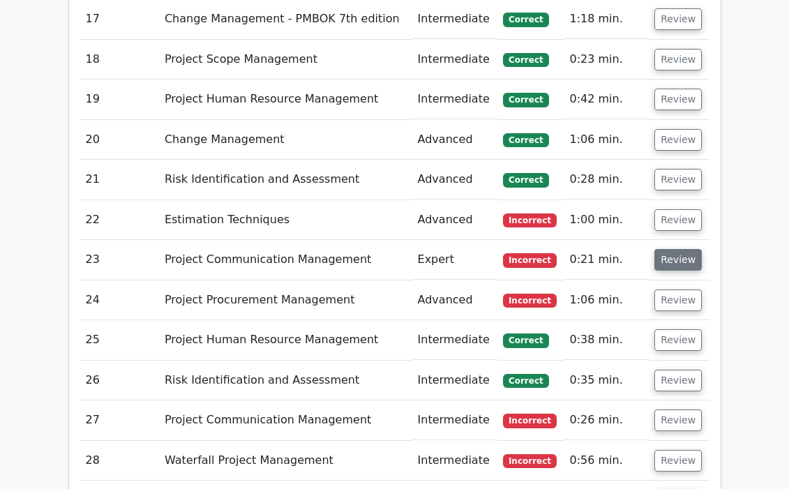
click at [664, 249] on button "Review" at bounding box center [678, 260] width 47 height 22
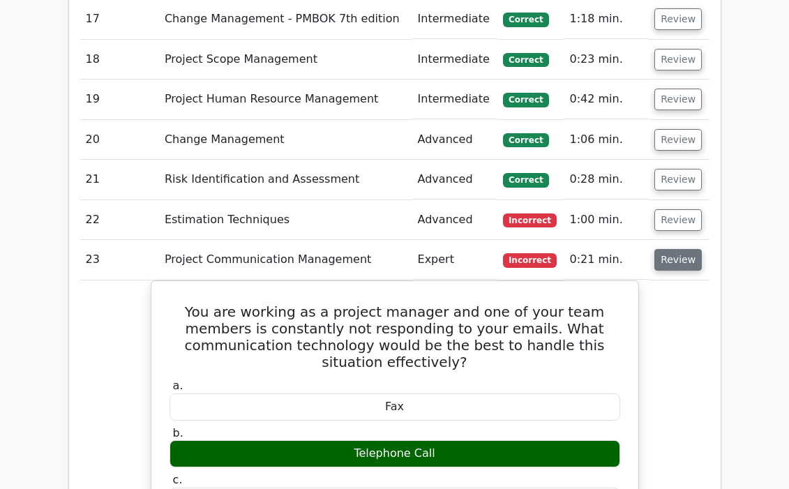
click at [664, 249] on button "Review" at bounding box center [678, 260] width 47 height 22
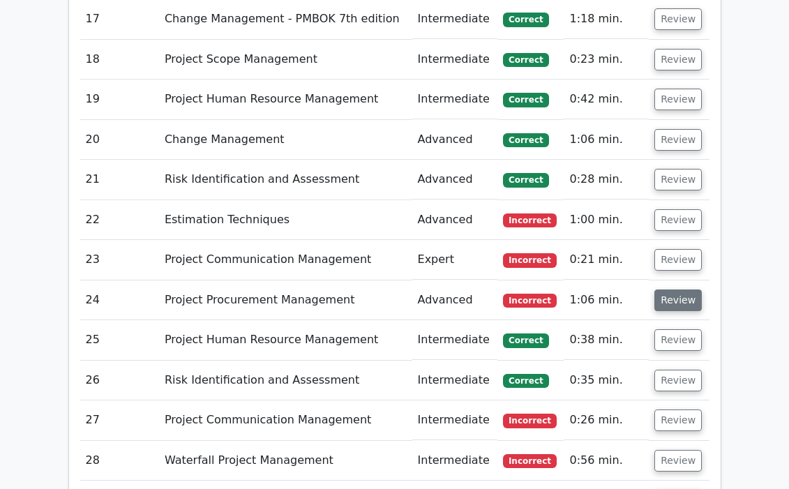
click at [675, 290] on button "Review" at bounding box center [678, 301] width 47 height 22
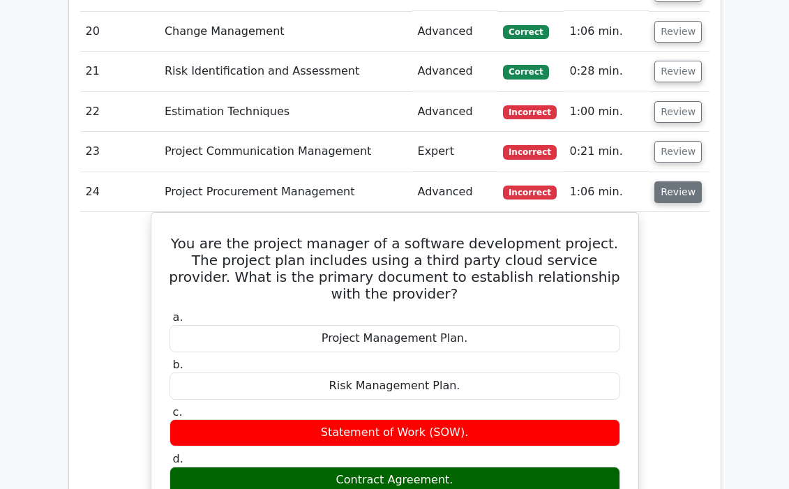
scroll to position [3924, 0]
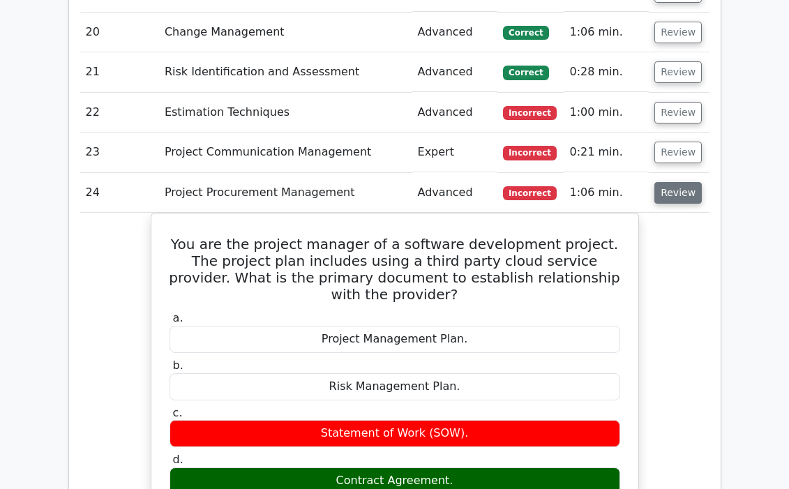
click at [675, 182] on button "Review" at bounding box center [678, 193] width 47 height 22
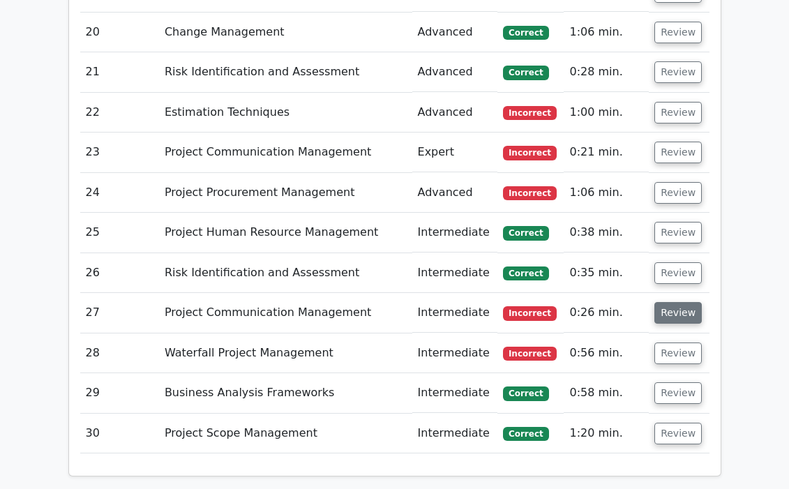
click at [679, 302] on button "Review" at bounding box center [678, 313] width 47 height 22
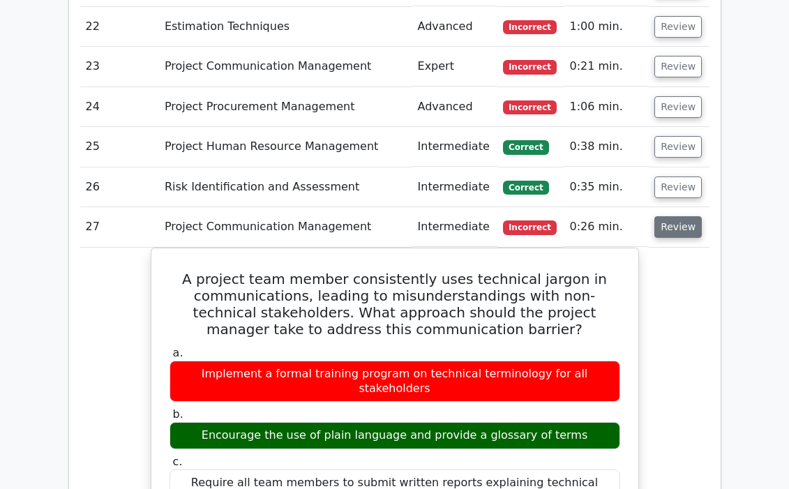
scroll to position [4014, 0]
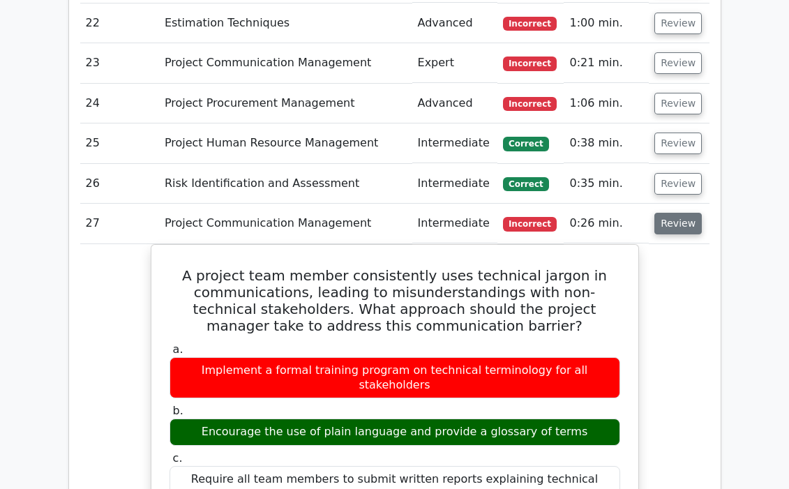
click at [678, 213] on button "Review" at bounding box center [678, 224] width 47 height 22
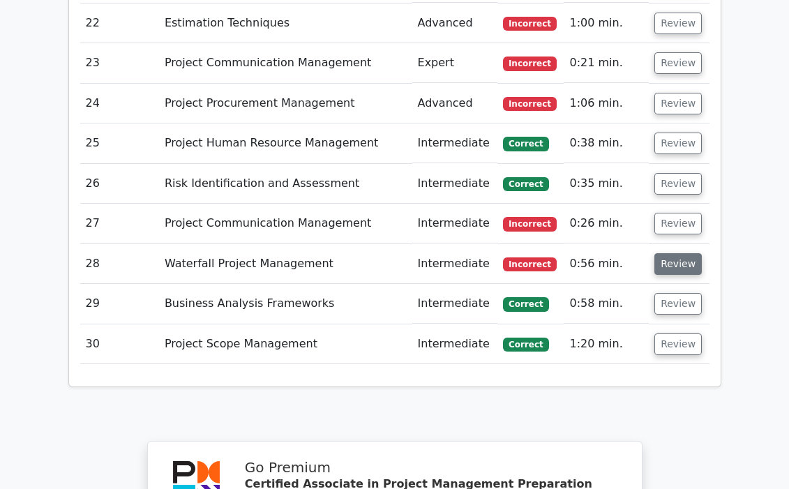
click at [680, 253] on button "Review" at bounding box center [678, 264] width 47 height 22
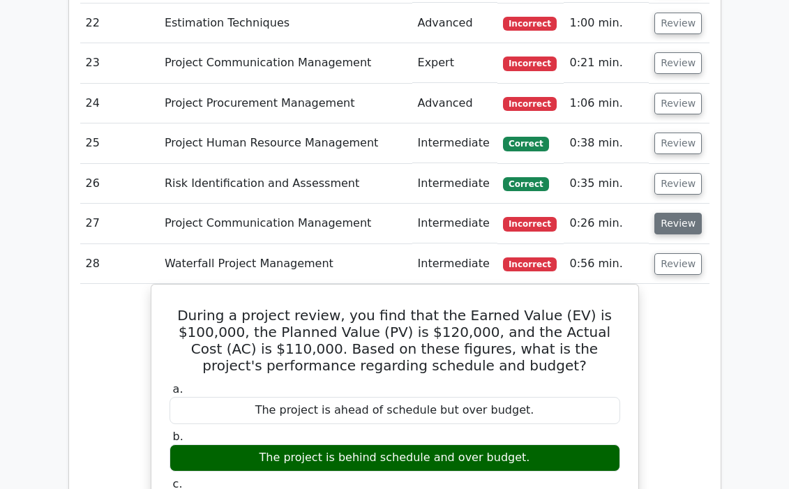
click at [674, 213] on button "Review" at bounding box center [678, 224] width 47 height 22
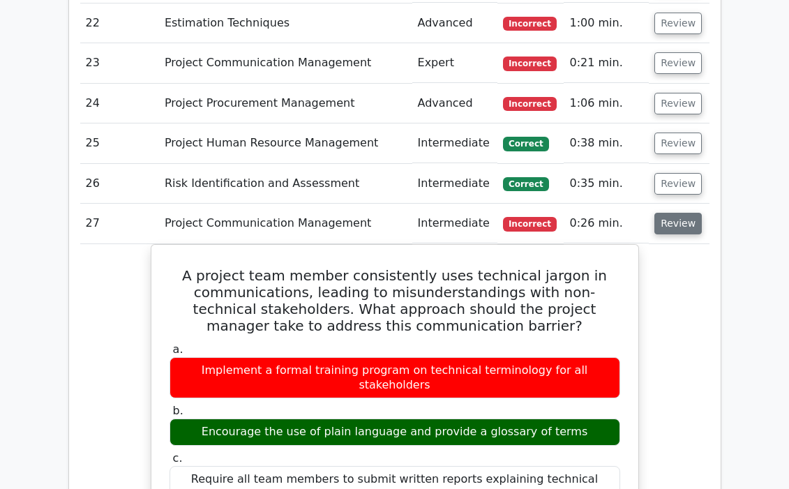
click at [674, 213] on button "Review" at bounding box center [678, 224] width 47 height 22
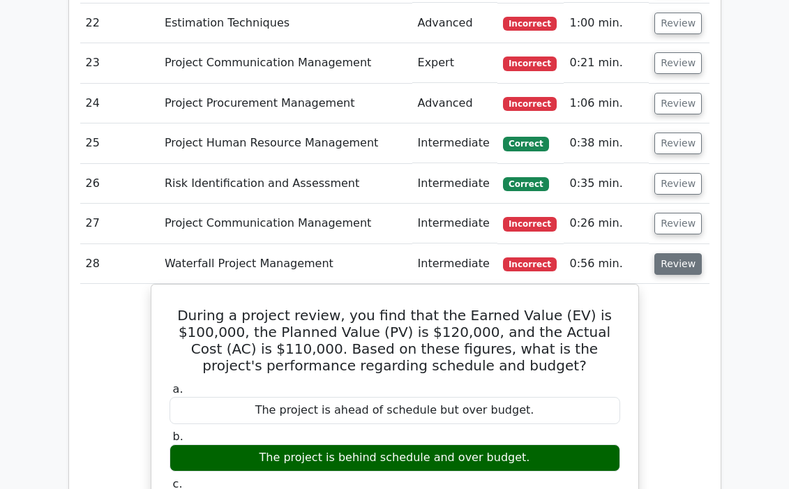
click at [677, 253] on button "Review" at bounding box center [678, 264] width 47 height 22
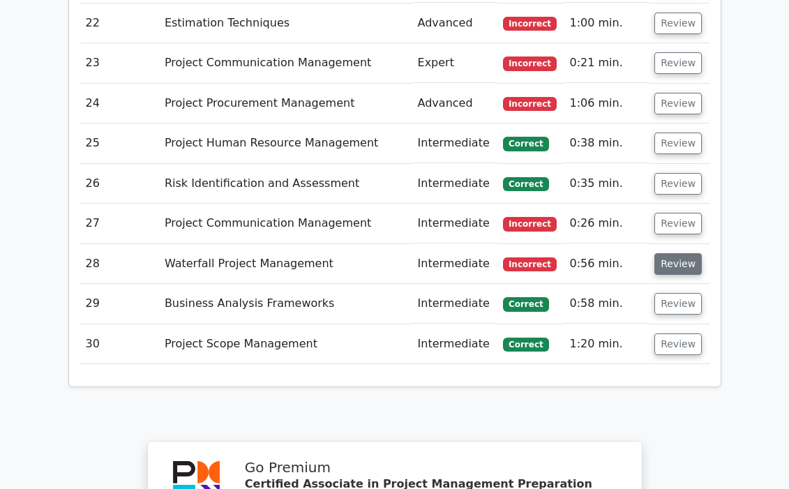
click at [677, 253] on button "Review" at bounding box center [678, 264] width 47 height 22
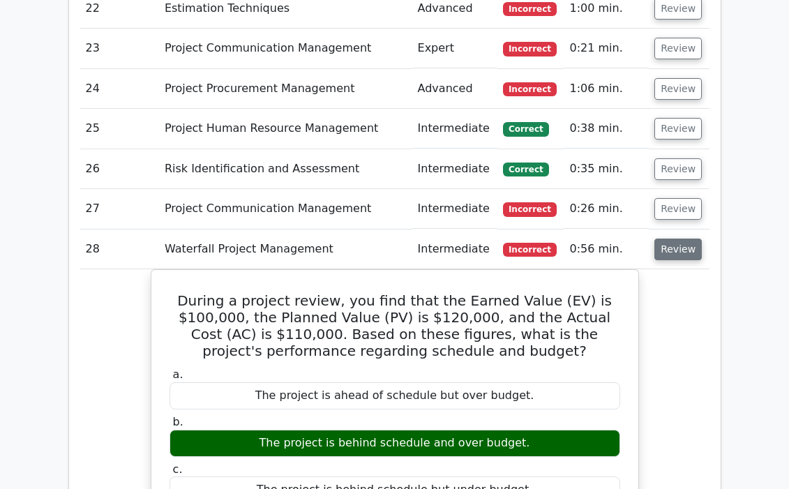
scroll to position [4031, 0]
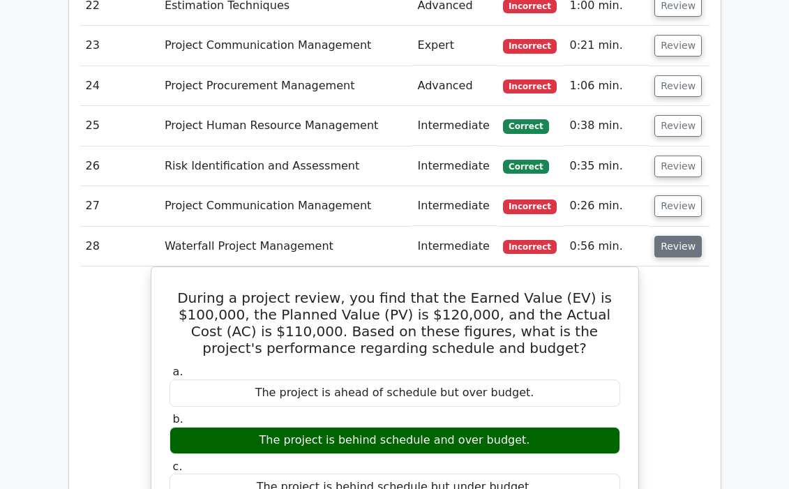
click at [673, 236] on button "Review" at bounding box center [678, 247] width 47 height 22
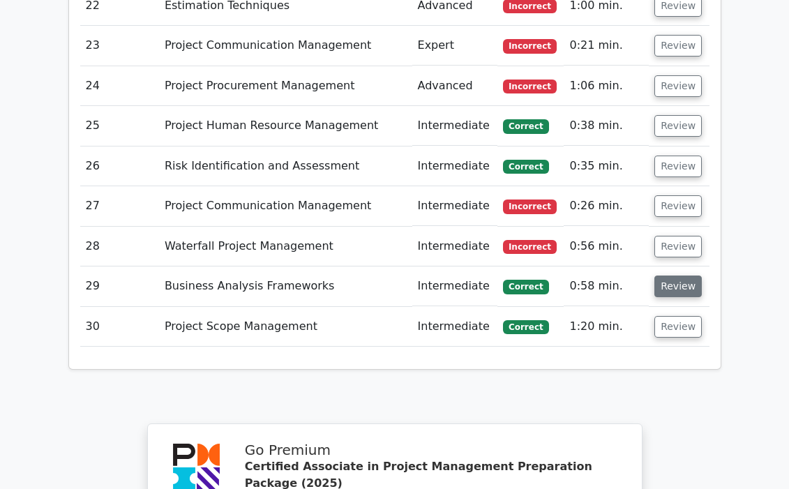
click at [666, 276] on button "Review" at bounding box center [678, 287] width 47 height 22
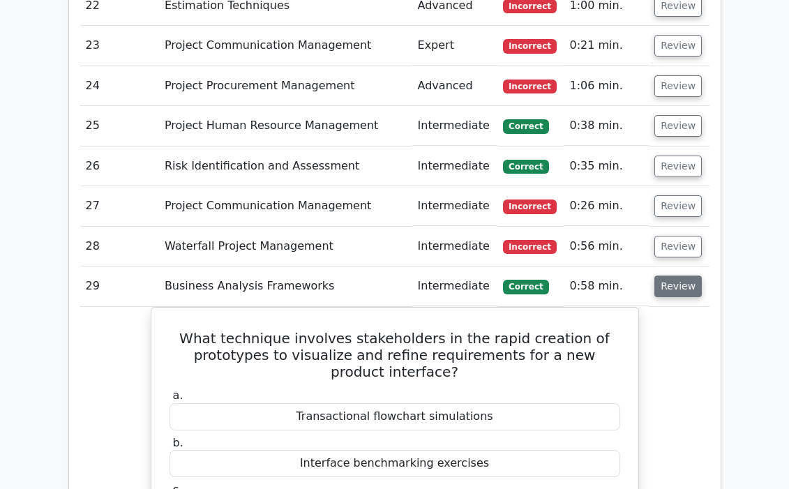
click at [666, 276] on button "Review" at bounding box center [678, 287] width 47 height 22
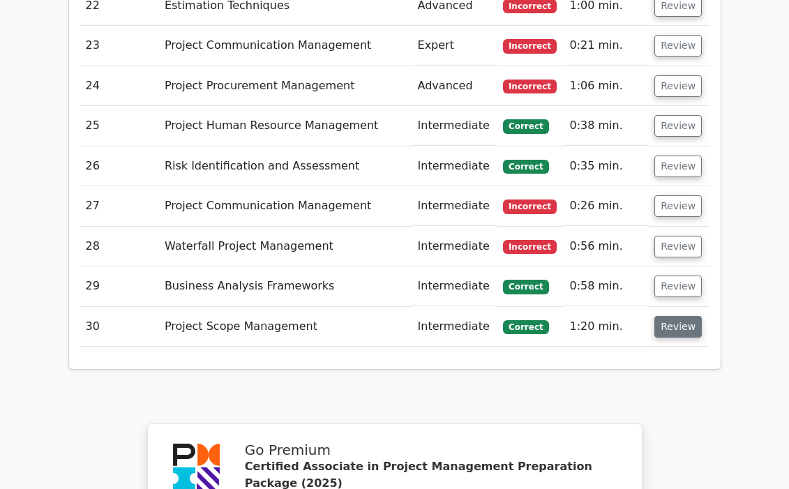
click at [671, 316] on button "Review" at bounding box center [678, 327] width 47 height 22
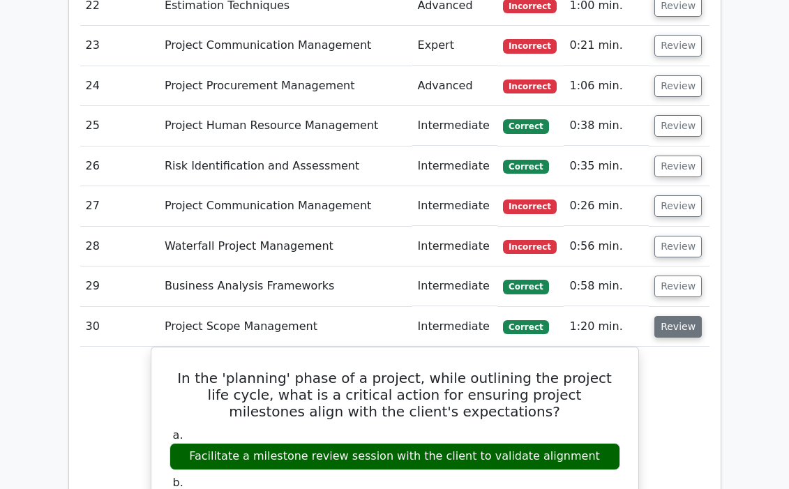
click at [671, 316] on button "Review" at bounding box center [678, 327] width 47 height 22
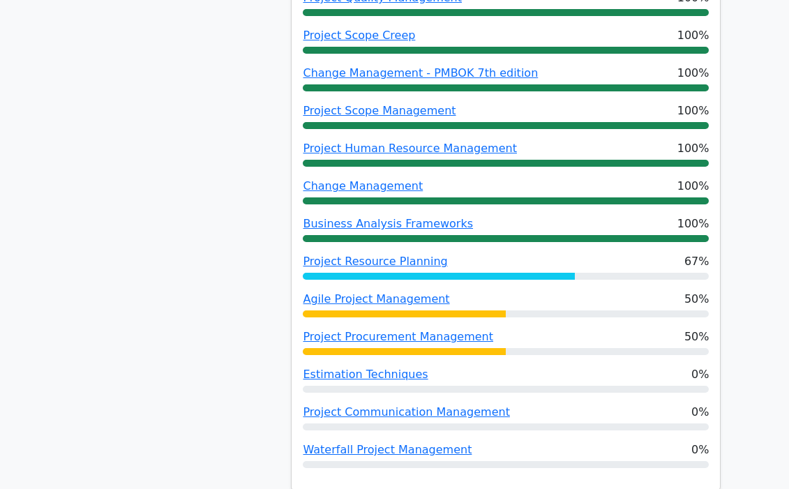
scroll to position [972, 0]
